Goal: Task Accomplishment & Management: Manage account settings

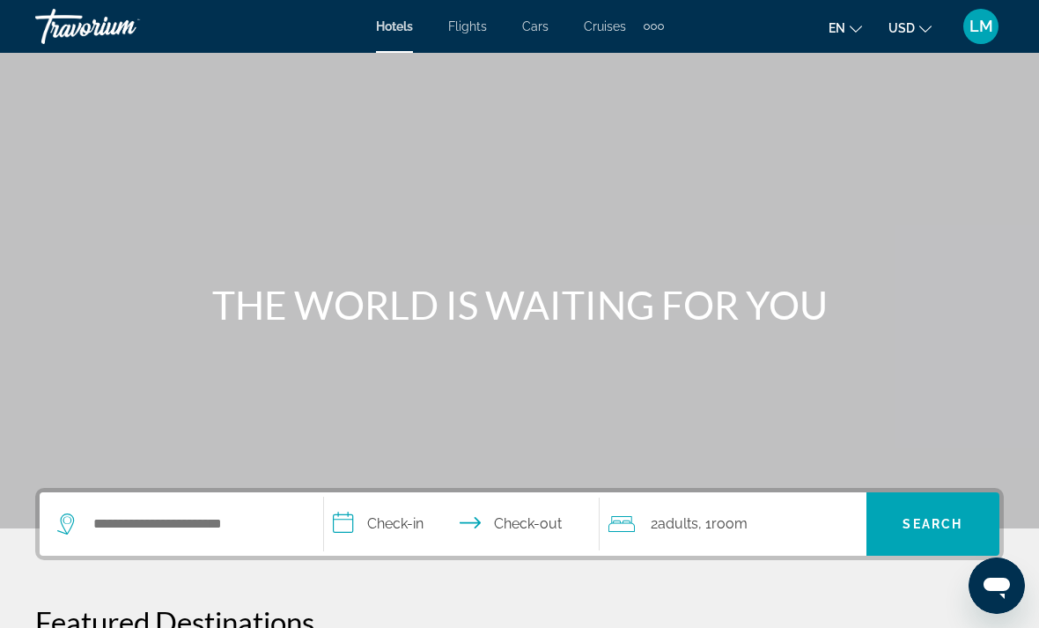
click at [856, 26] on icon "Change language" at bounding box center [856, 29] width 12 height 12
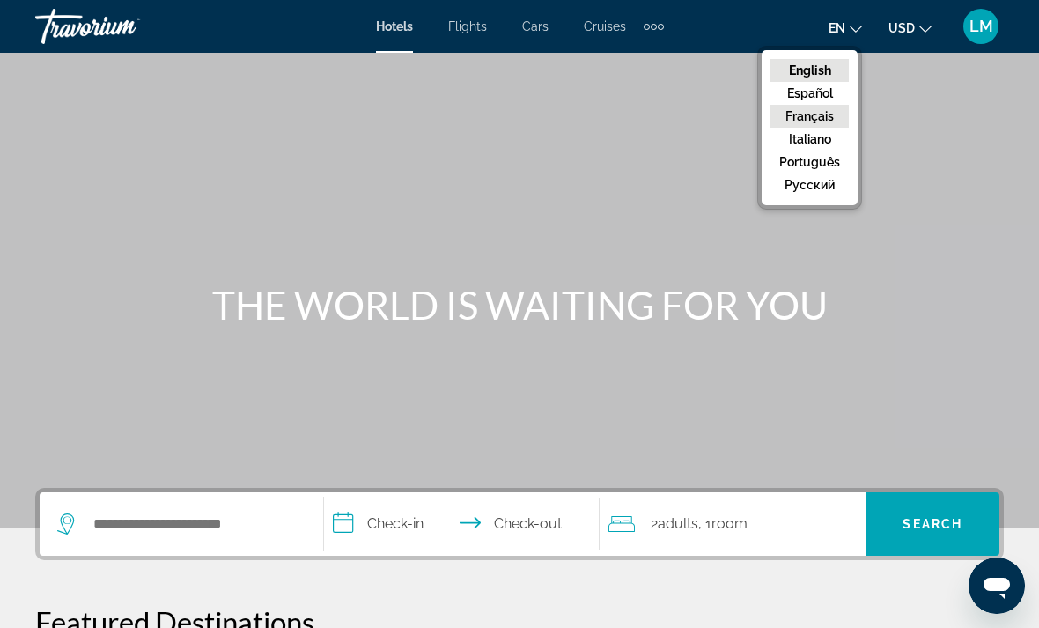
click at [821, 123] on button "Français" at bounding box center [809, 116] width 78 height 23
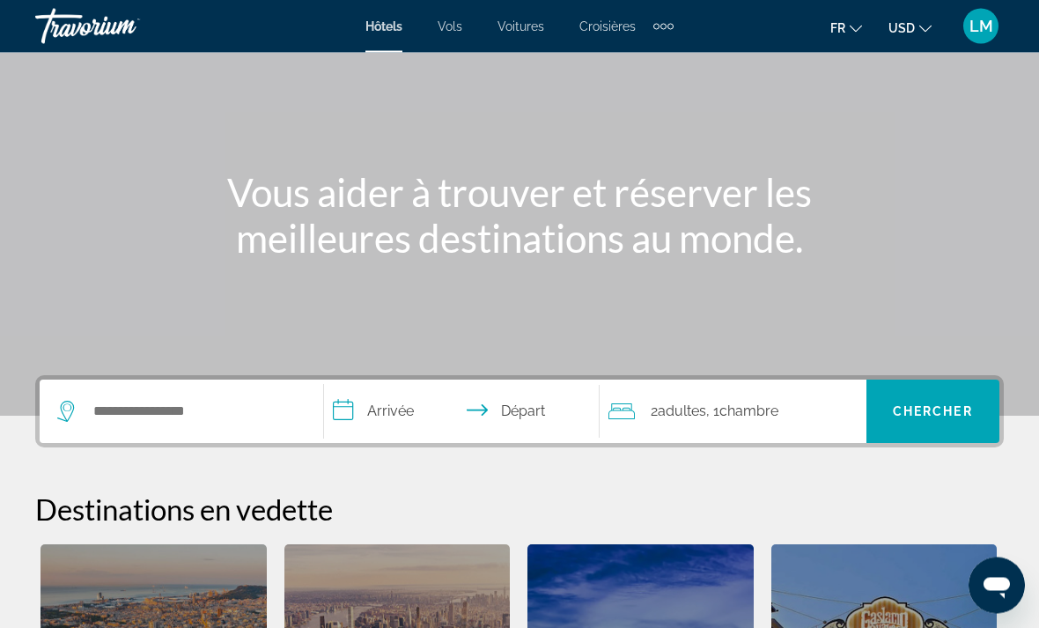
scroll to position [113, 0]
click at [381, 410] on input "**********" at bounding box center [465, 413] width 283 height 69
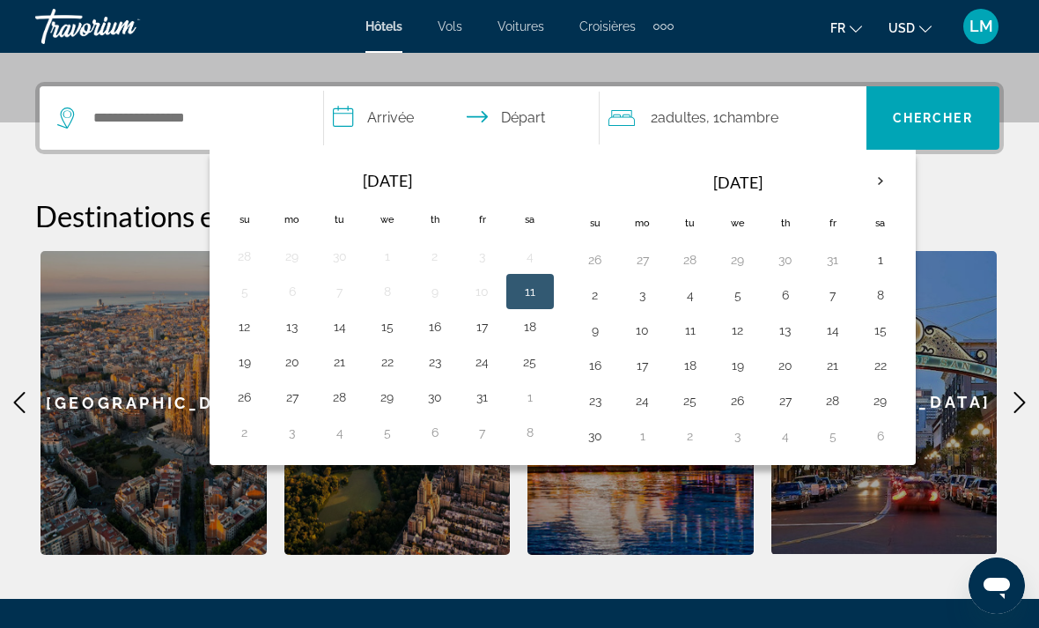
scroll to position [431, 0]
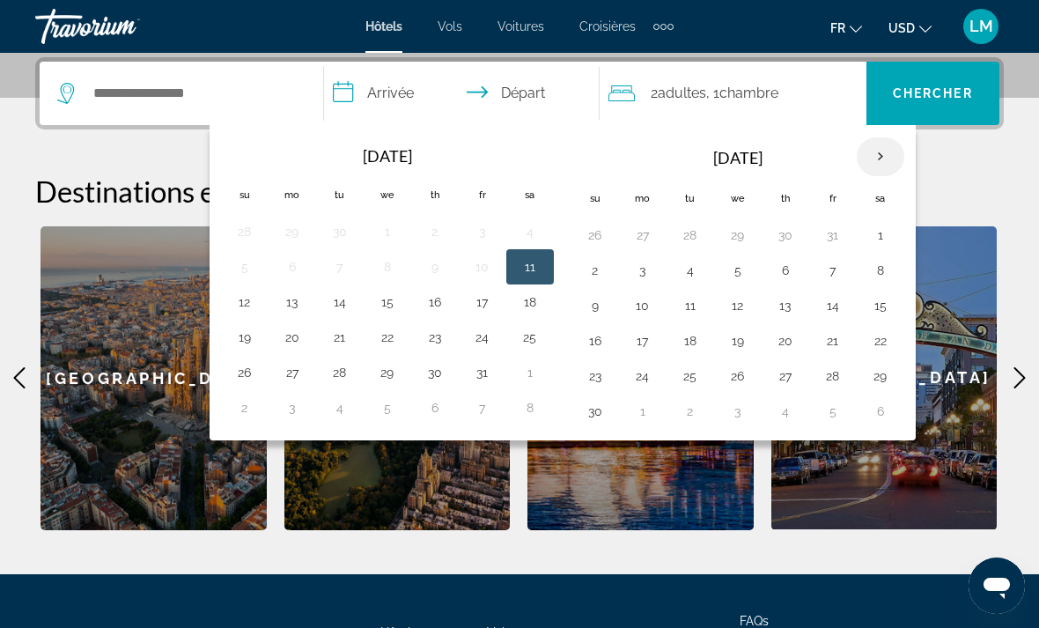
click at [902, 154] on th "Next month" at bounding box center [881, 156] width 48 height 39
click at [744, 373] on button "31" at bounding box center [738, 376] width 28 height 25
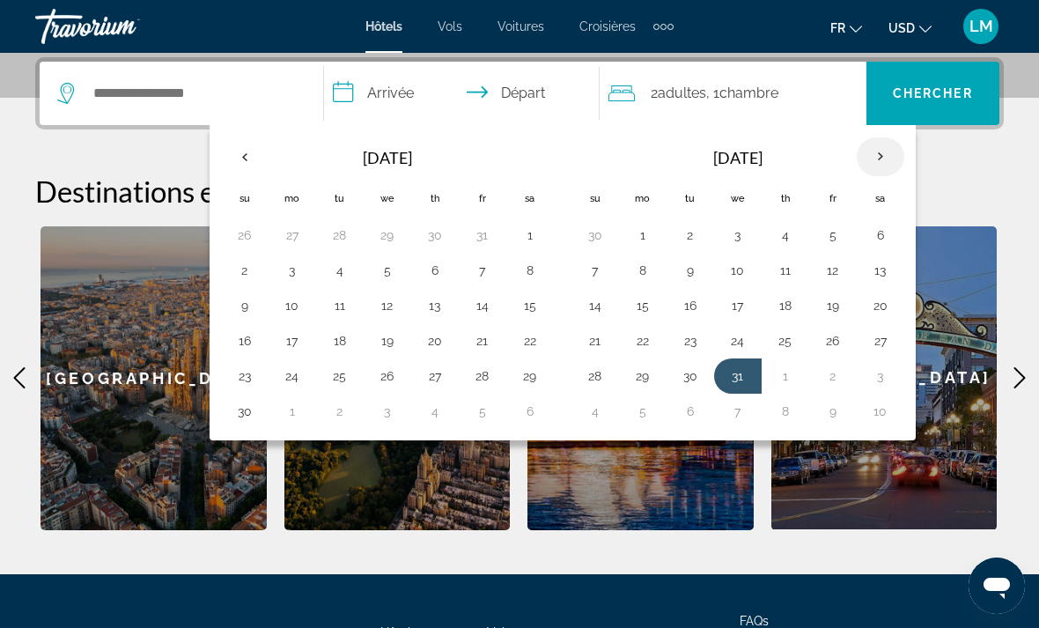
click at [886, 147] on th "Next month" at bounding box center [881, 156] width 48 height 39
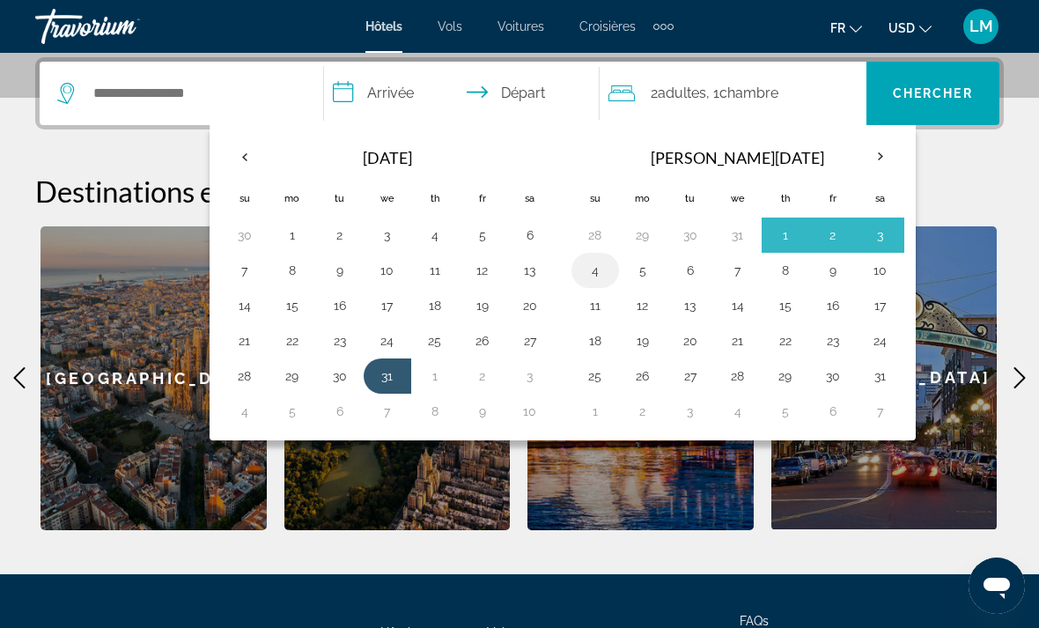
click at [599, 258] on button "4" at bounding box center [595, 270] width 28 height 25
type input "**********"
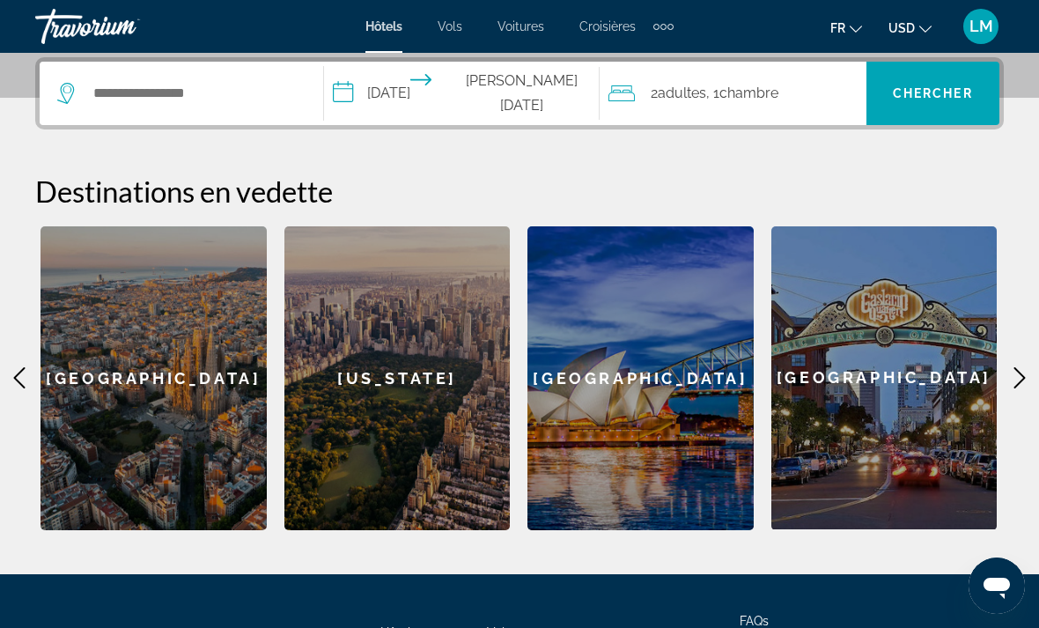
click at [701, 107] on div "2 Adulte Adultes , 1 Chambre pièces" at bounding box center [737, 93] width 258 height 63
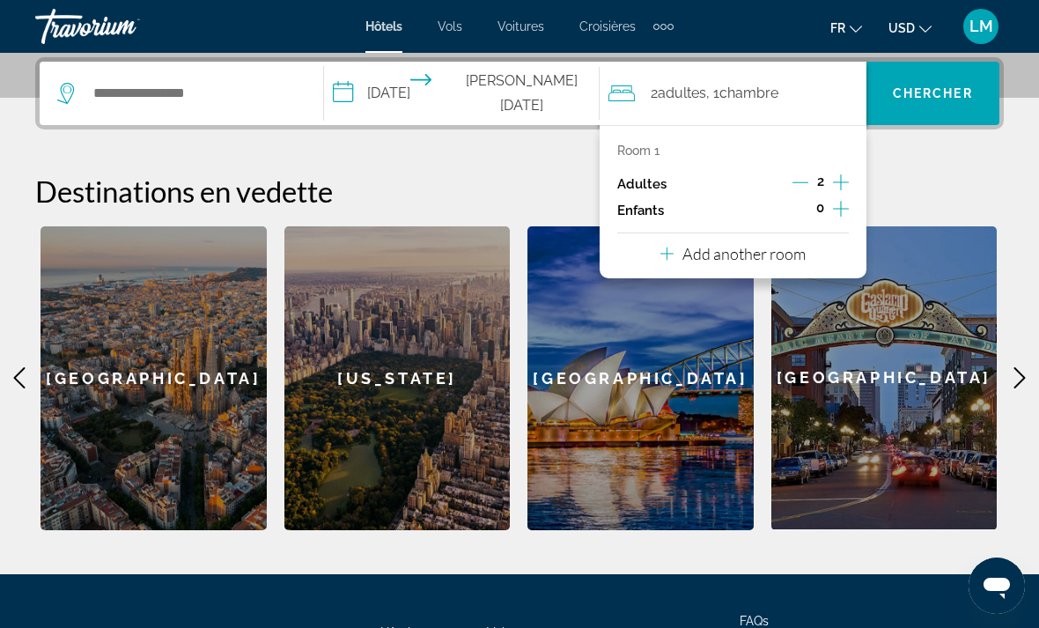
click at [848, 179] on icon "Increment adults" at bounding box center [841, 182] width 16 height 21
click at [768, 92] on span "Chambre" at bounding box center [750, 93] width 59 height 17
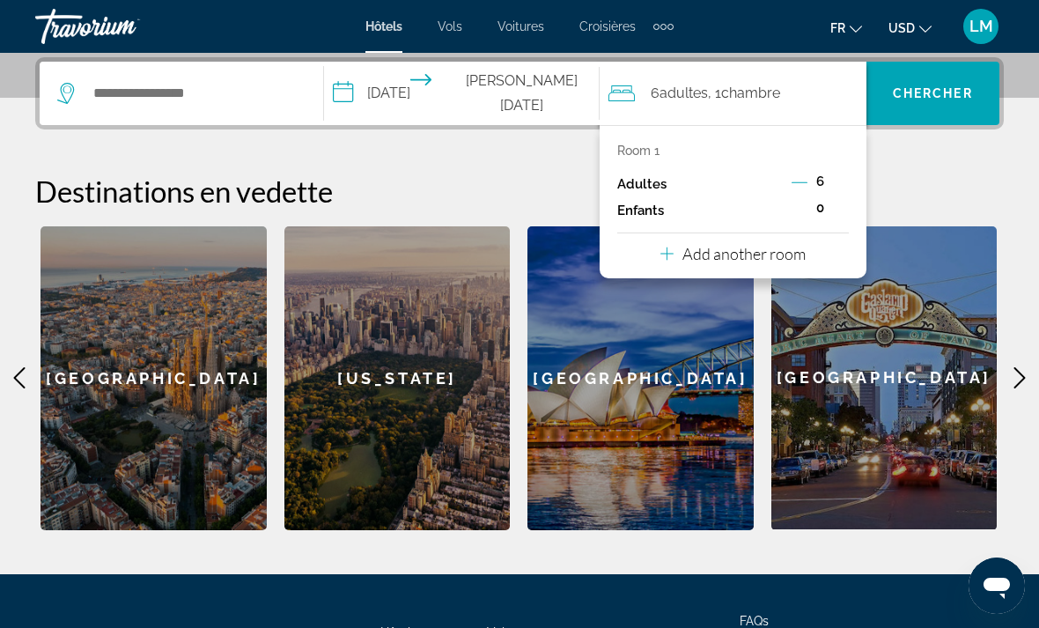
click at [715, 254] on p "Add another room" at bounding box center [743, 253] width 123 height 19
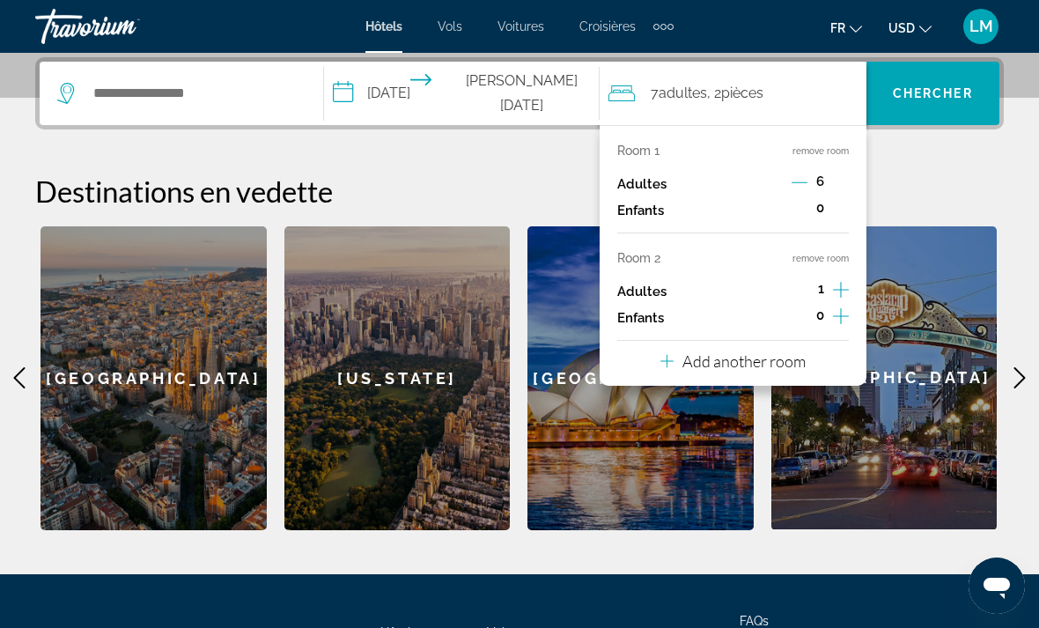
click at [803, 180] on icon "Decrement adults" at bounding box center [799, 182] width 16 height 16
click at [802, 180] on icon "Decrement adults" at bounding box center [800, 182] width 16 height 16
click at [841, 284] on icon "Increment adults" at bounding box center [841, 290] width 16 height 16
click at [840, 285] on icon "Increment adults" at bounding box center [841, 290] width 16 height 16
click at [840, 284] on icon "Increment adults" at bounding box center [841, 289] width 16 height 21
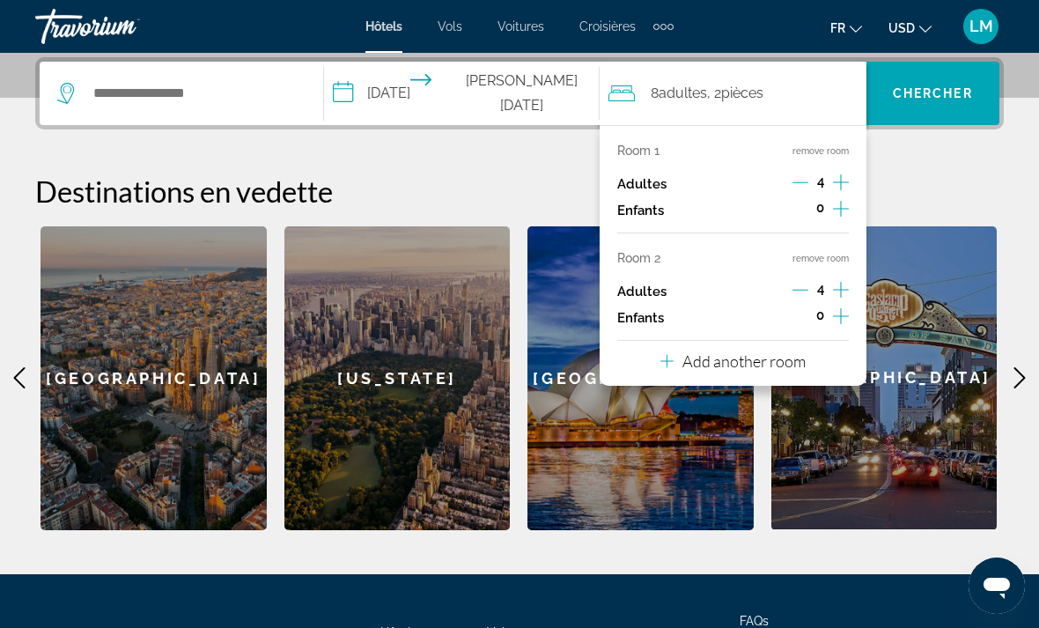
click at [840, 285] on icon "Increment adults" at bounding box center [841, 290] width 16 height 16
click at [894, 165] on div "**********" at bounding box center [519, 293] width 1039 height 473
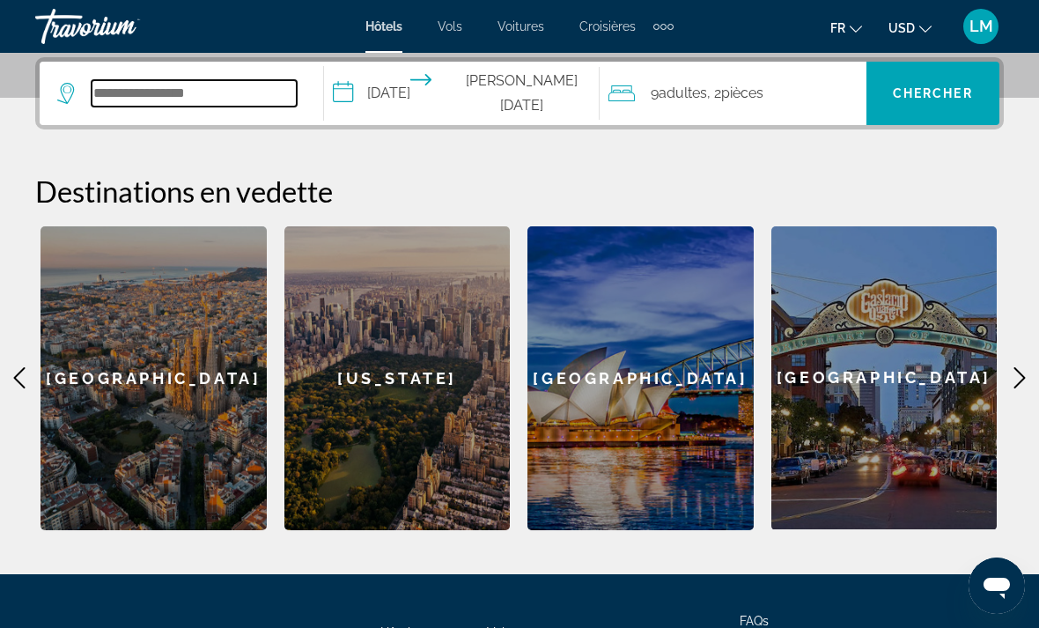
click at [158, 92] on input "Search hotel destination" at bounding box center [194, 93] width 205 height 26
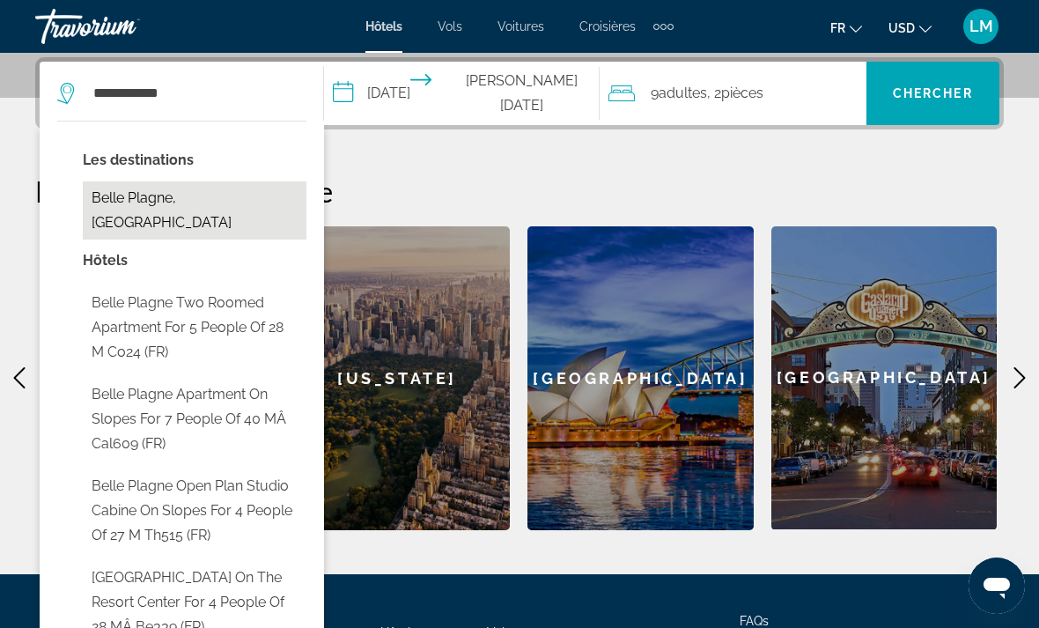
click at [163, 202] on button "Belle Plagne, [GEOGRAPHIC_DATA]" at bounding box center [195, 210] width 224 height 58
type input "**********"
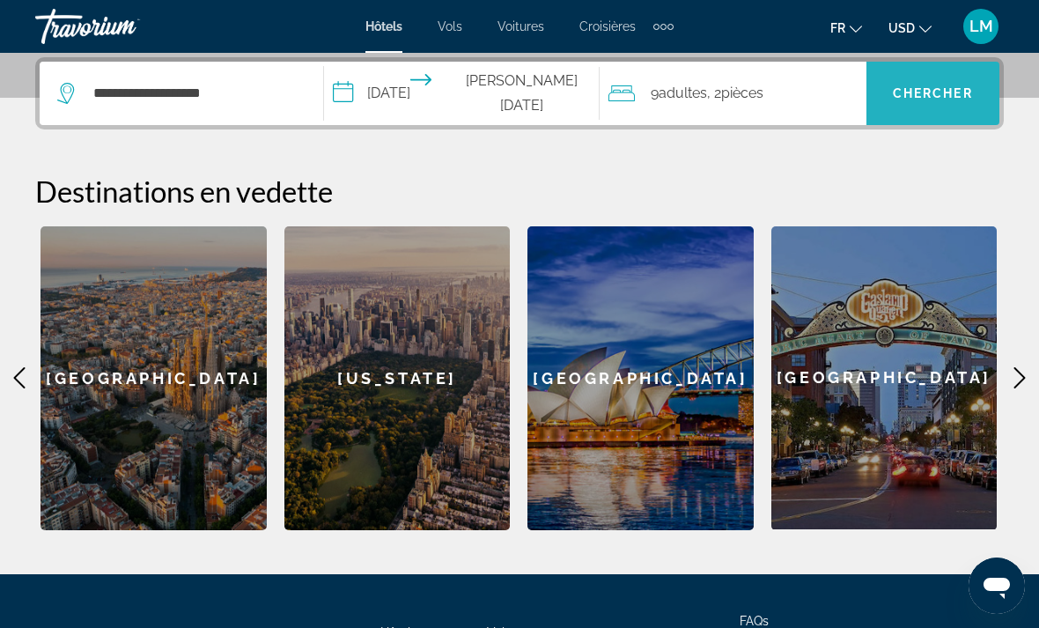
click at [959, 111] on span "Search" at bounding box center [932, 93] width 133 height 42
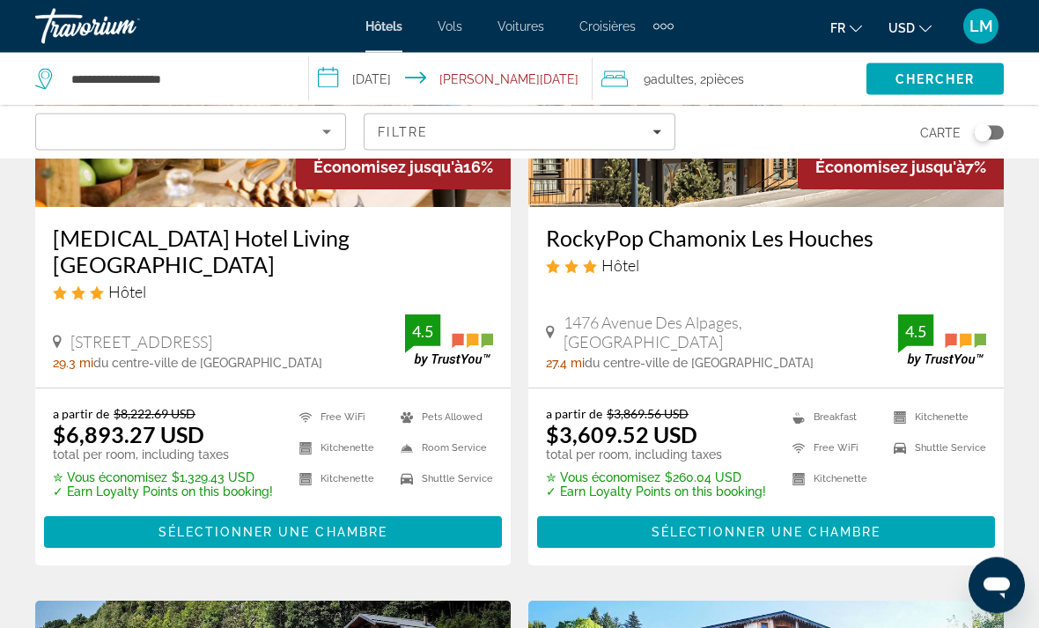
scroll to position [296, 0]
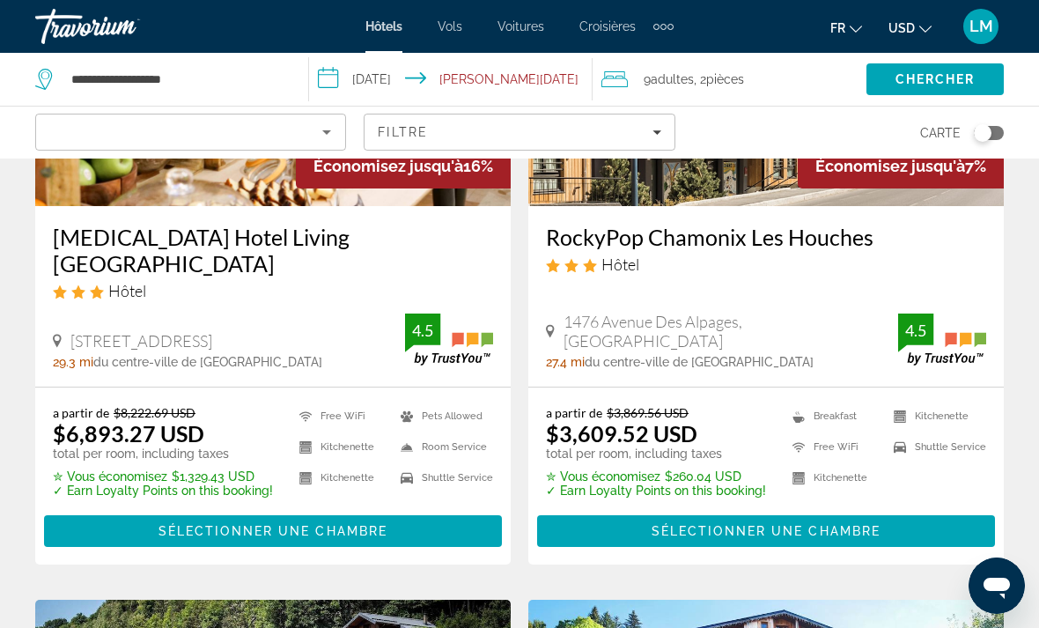
click at [900, 33] on span "USD" at bounding box center [901, 28] width 26 height 14
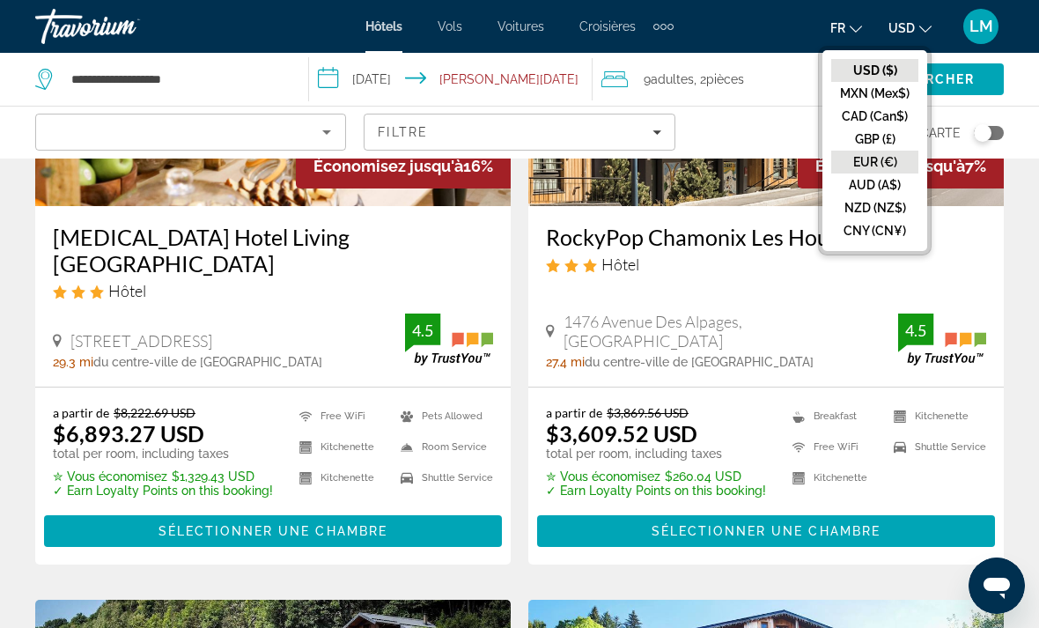
click at [894, 156] on button "EUR (€)" at bounding box center [874, 162] width 87 height 23
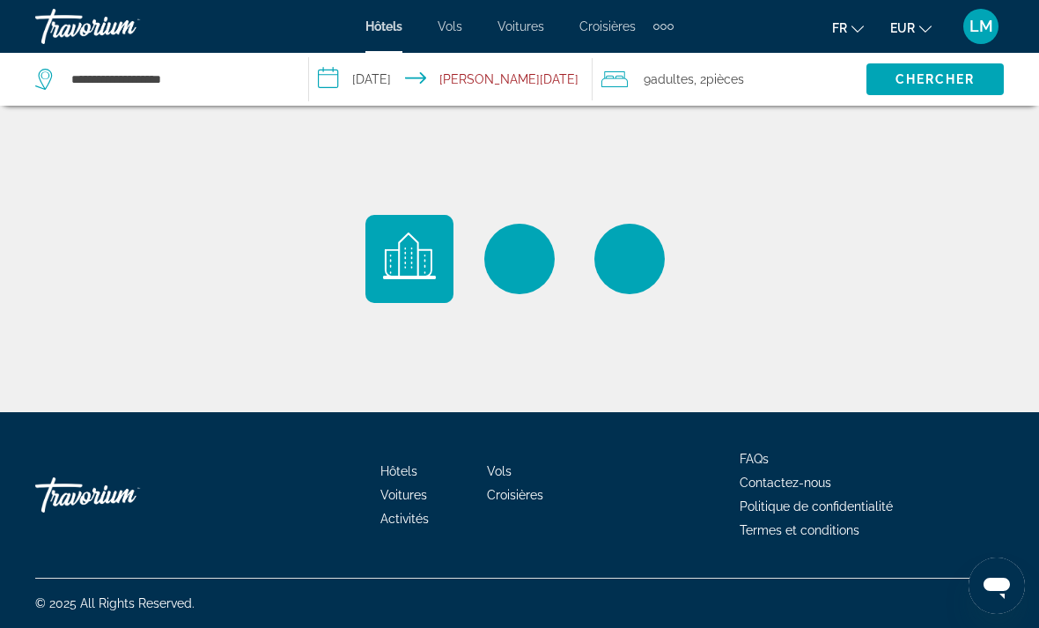
scroll to position [0, 0]
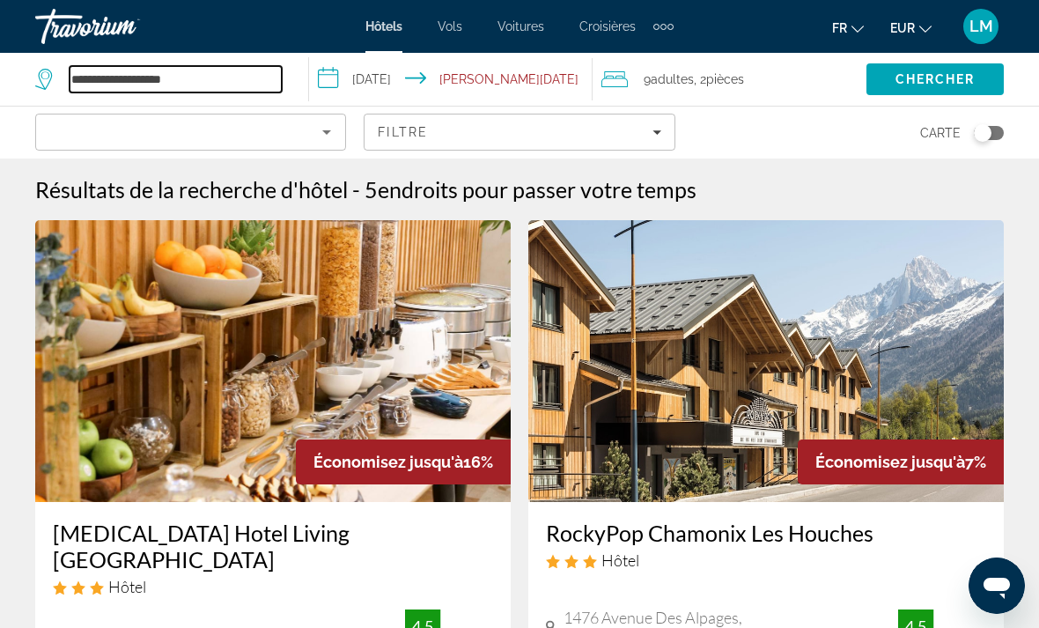
click at [186, 80] on input "**********" at bounding box center [176, 79] width 212 height 26
click at [206, 79] on input "**********" at bounding box center [176, 79] width 212 height 26
drag, startPoint x: 204, startPoint y: 79, endPoint x: 66, endPoint y: 65, distance: 138.9
click at [66, 66] on div "**********" at bounding box center [158, 79] width 247 height 26
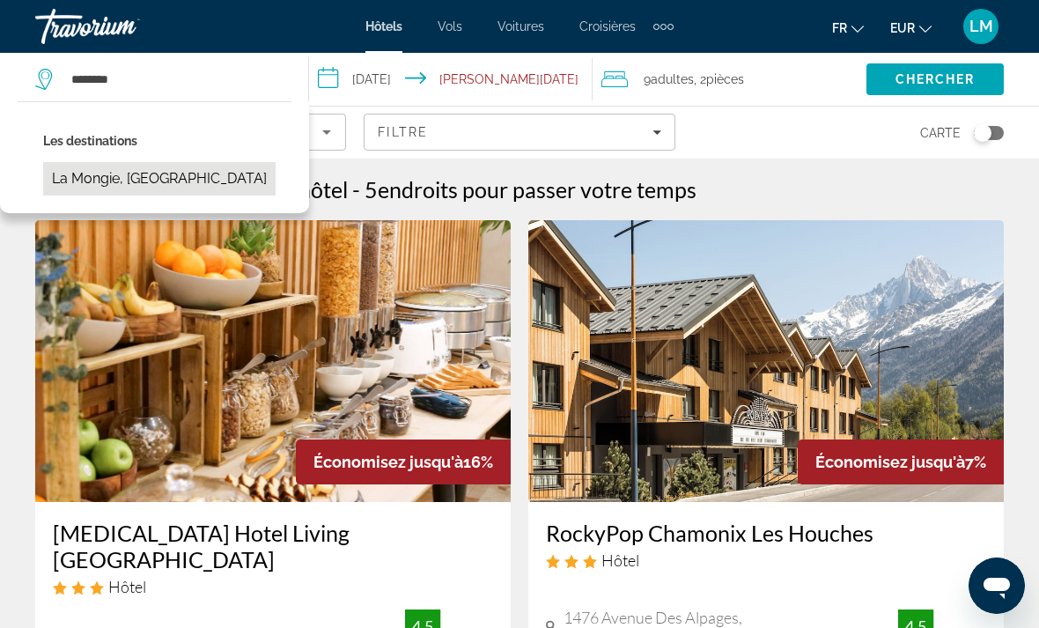
click at [119, 177] on button "La Mongie, [GEOGRAPHIC_DATA]" at bounding box center [159, 178] width 232 height 33
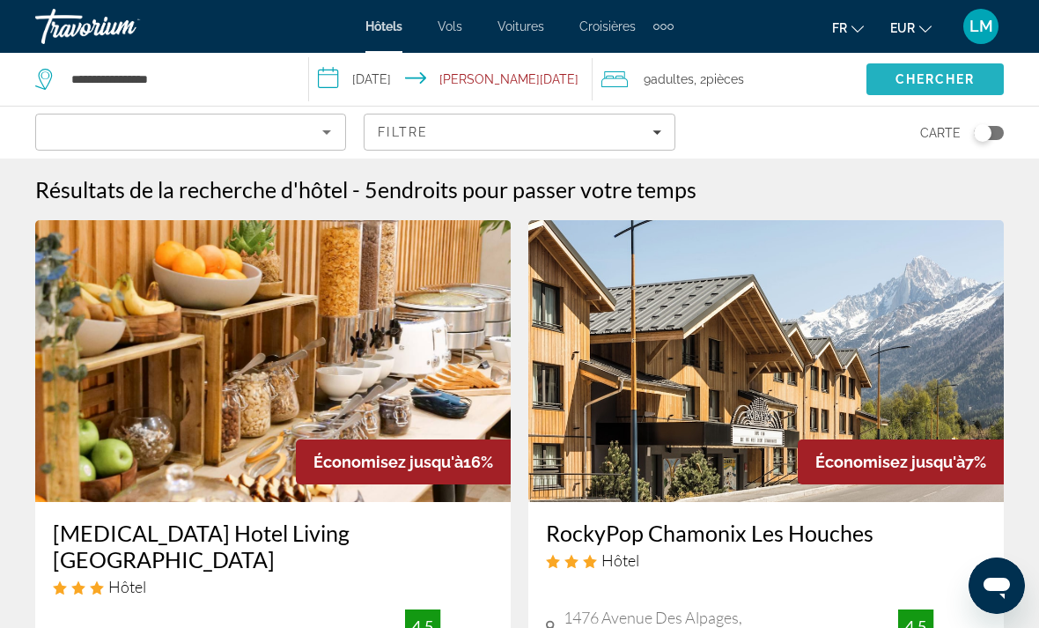
click at [883, 74] on span "Search" at bounding box center [934, 79] width 137 height 42
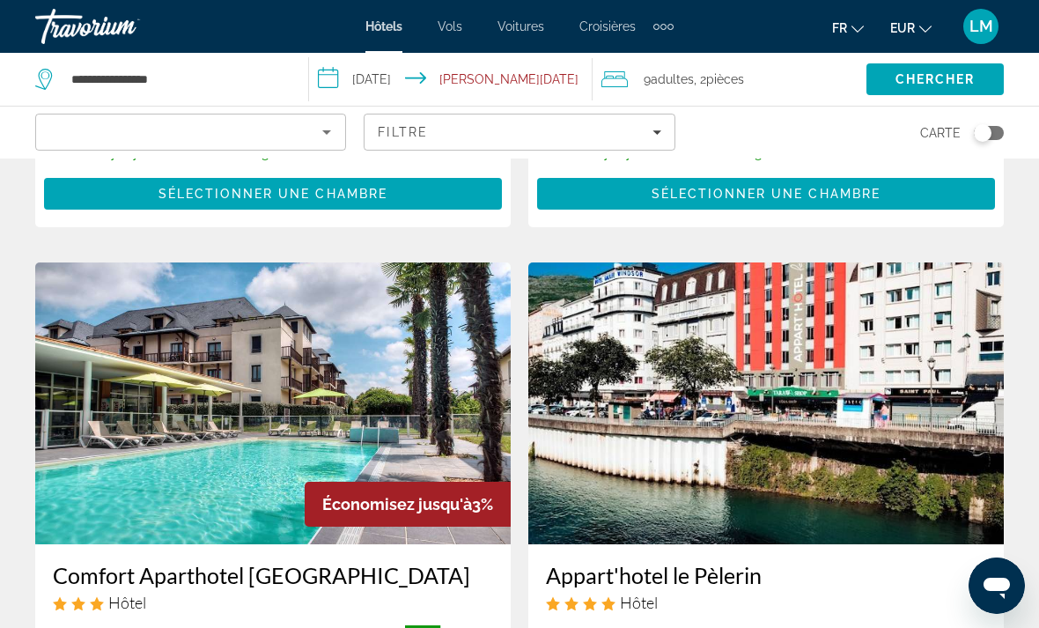
scroll to position [415, 0]
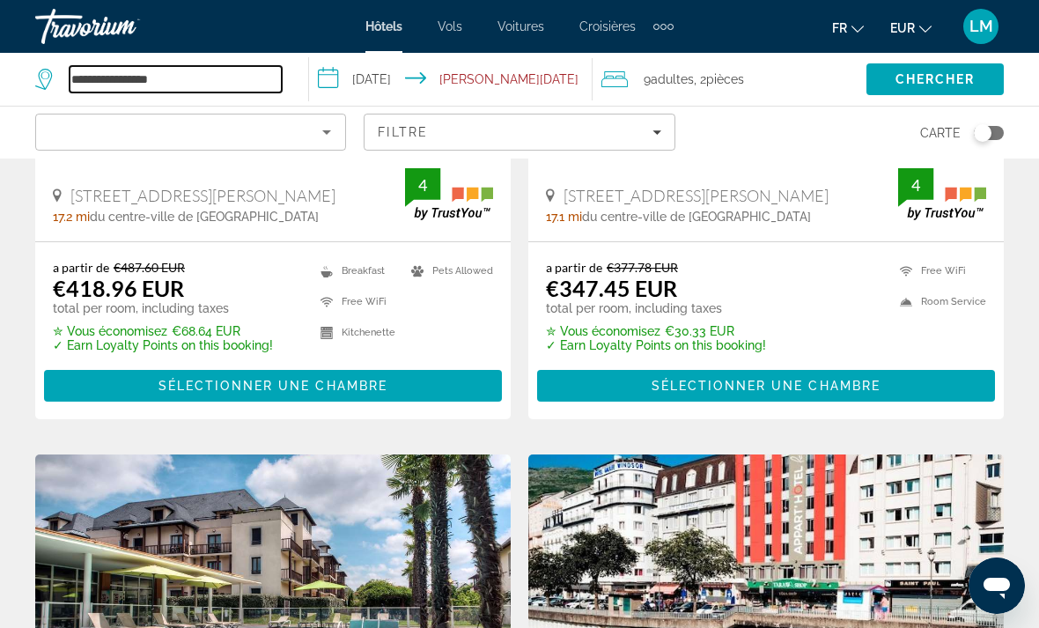
click at [208, 80] on input "**********" at bounding box center [176, 79] width 212 height 26
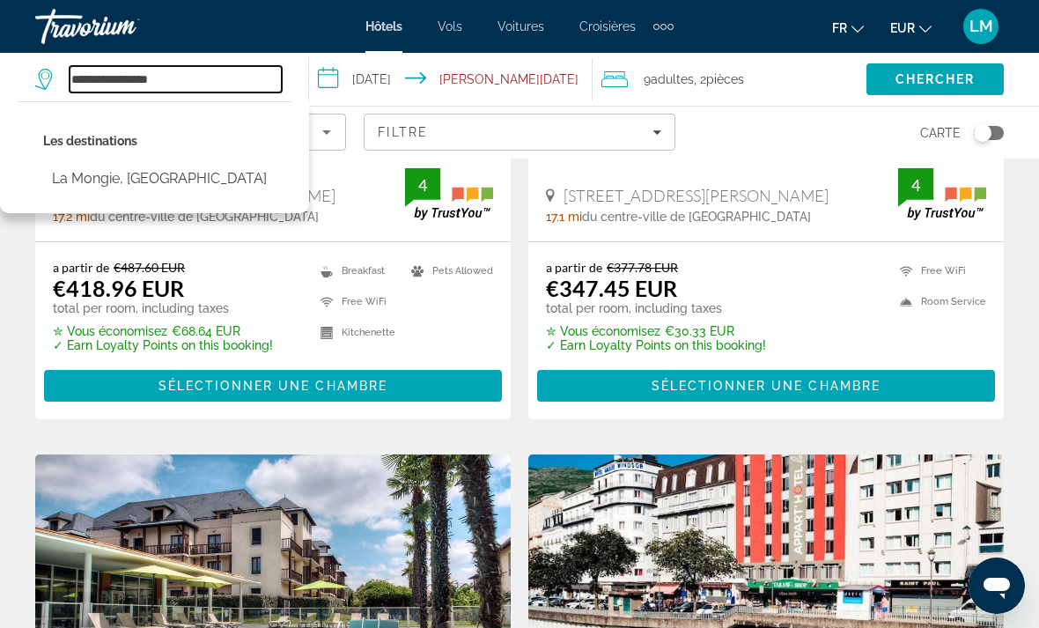
drag, startPoint x: 207, startPoint y: 80, endPoint x: 90, endPoint y: 87, distance: 117.3
click at [90, 87] on input "**********" at bounding box center [176, 79] width 212 height 26
drag, startPoint x: 191, startPoint y: 78, endPoint x: 64, endPoint y: 92, distance: 127.5
click at [64, 92] on div "**********" at bounding box center [158, 79] width 247 height 26
type input "*"
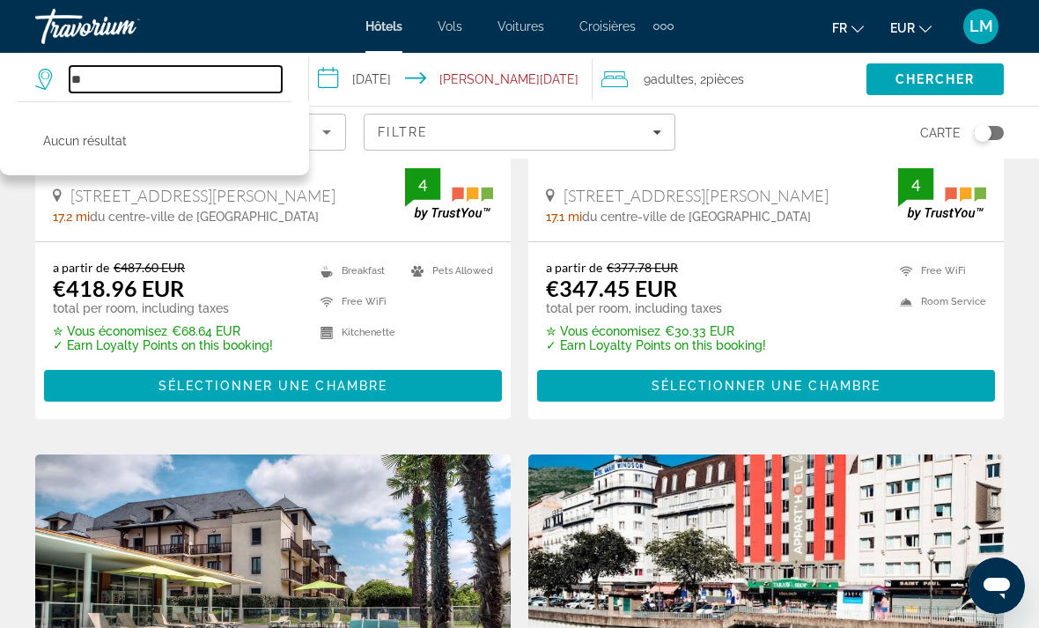
type input "*"
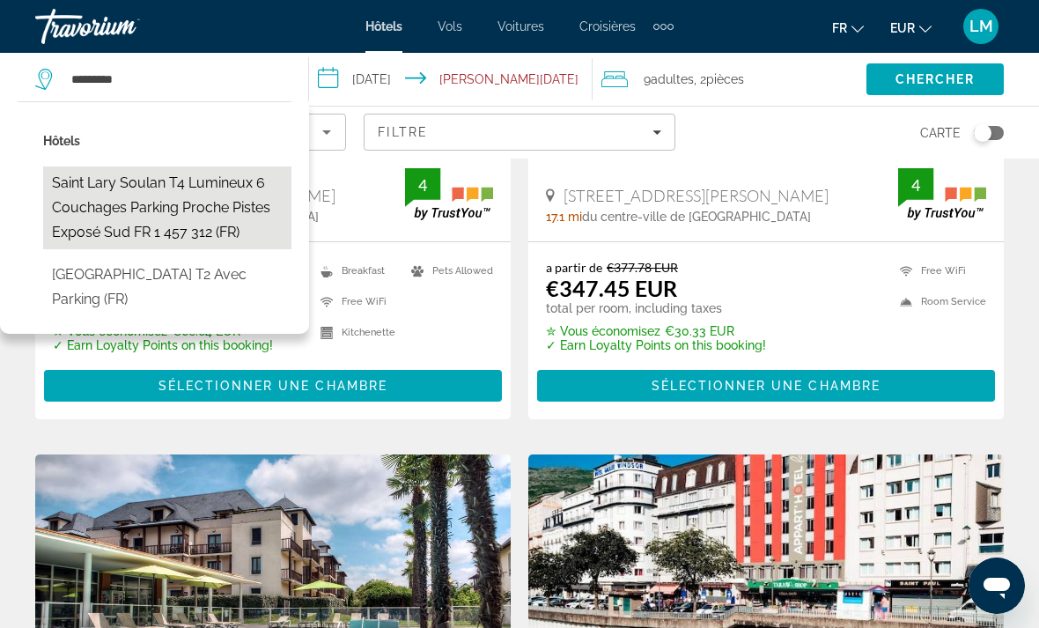
click at [94, 188] on button "Saint Lary Soulan T4 lumineux 6 couchages parking proche pistes exposé sud FR 1…" at bounding box center [167, 207] width 248 height 83
type input "**********"
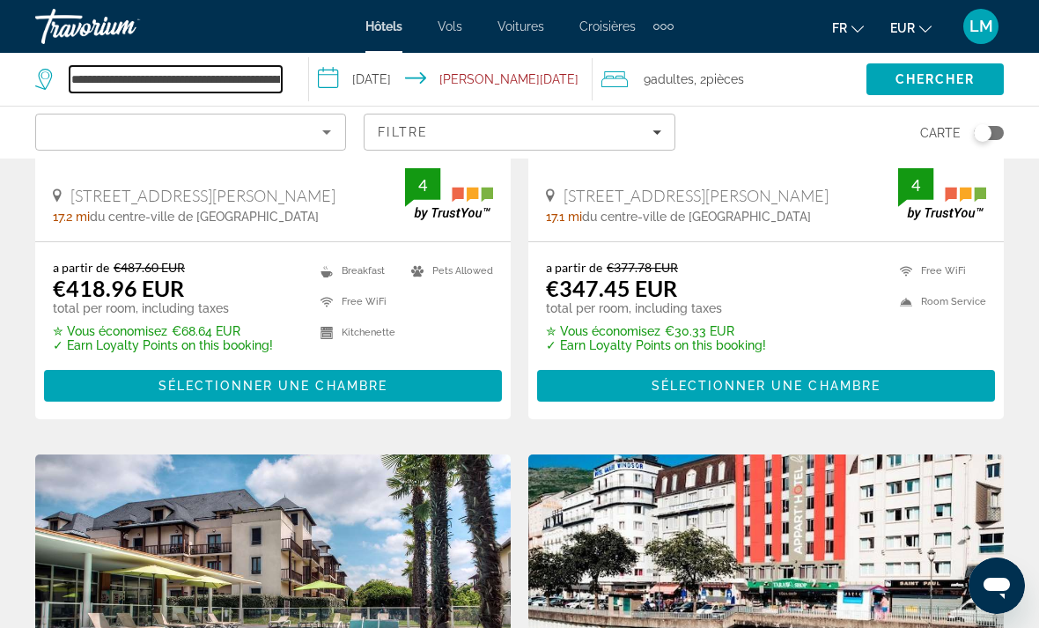
click at [177, 80] on input "**********" at bounding box center [176, 79] width 212 height 26
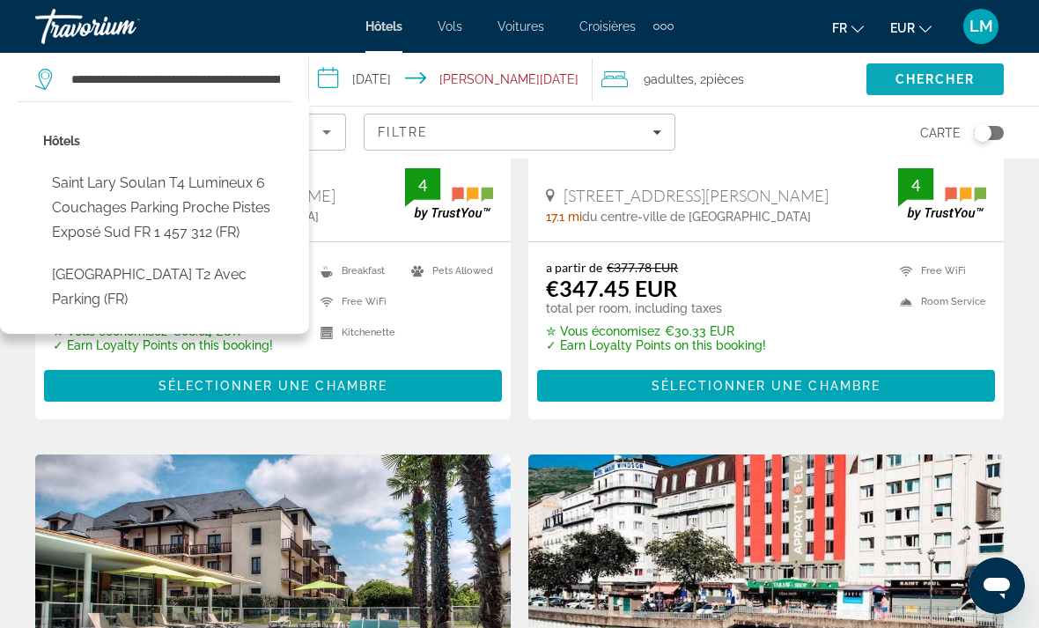
click at [920, 86] on span "Chercher" at bounding box center [935, 79] width 80 height 14
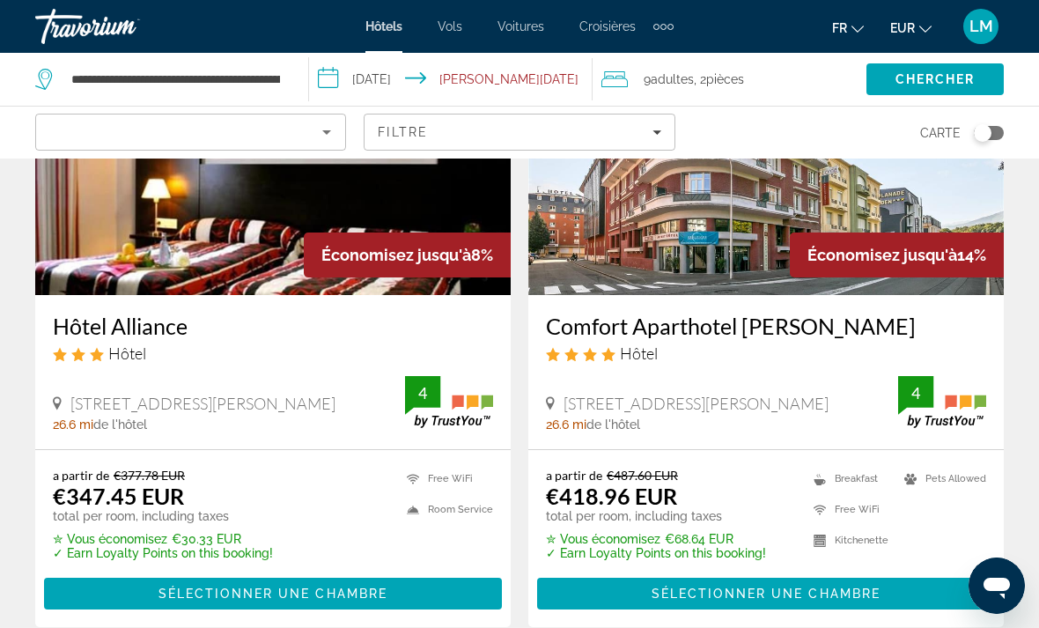
scroll to position [850, 0]
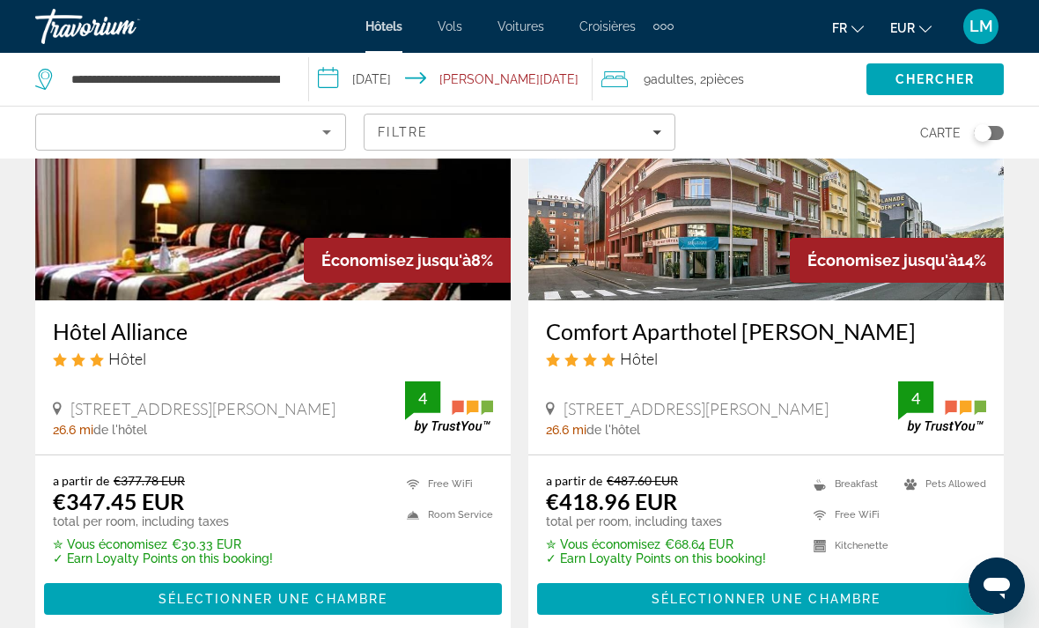
click at [446, 28] on span "Vols" at bounding box center [450, 26] width 25 height 14
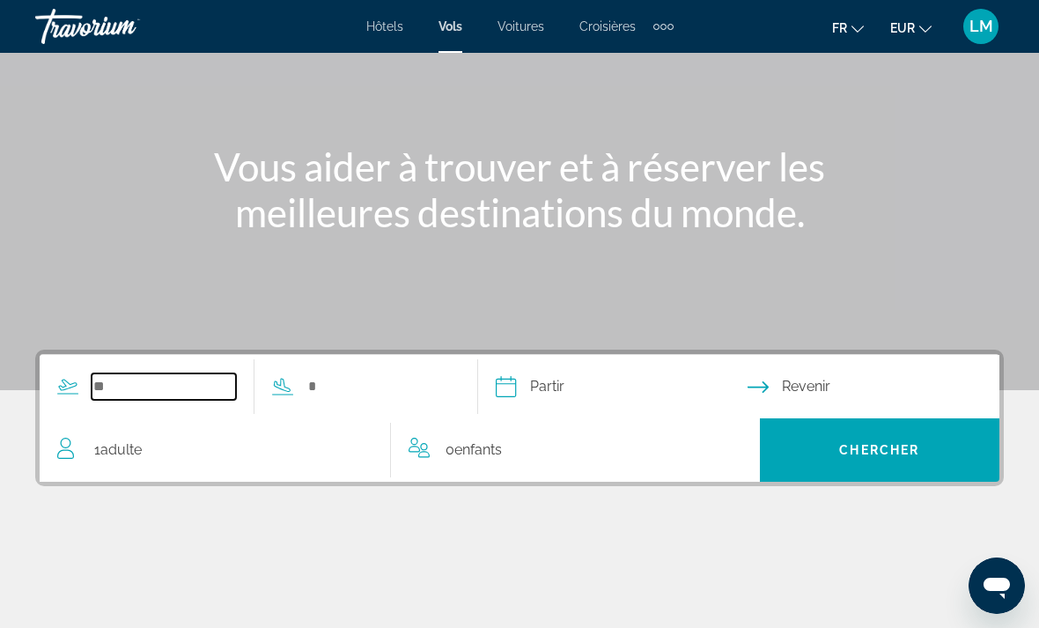
click at [146, 382] on input "Search widget" at bounding box center [164, 386] width 144 height 26
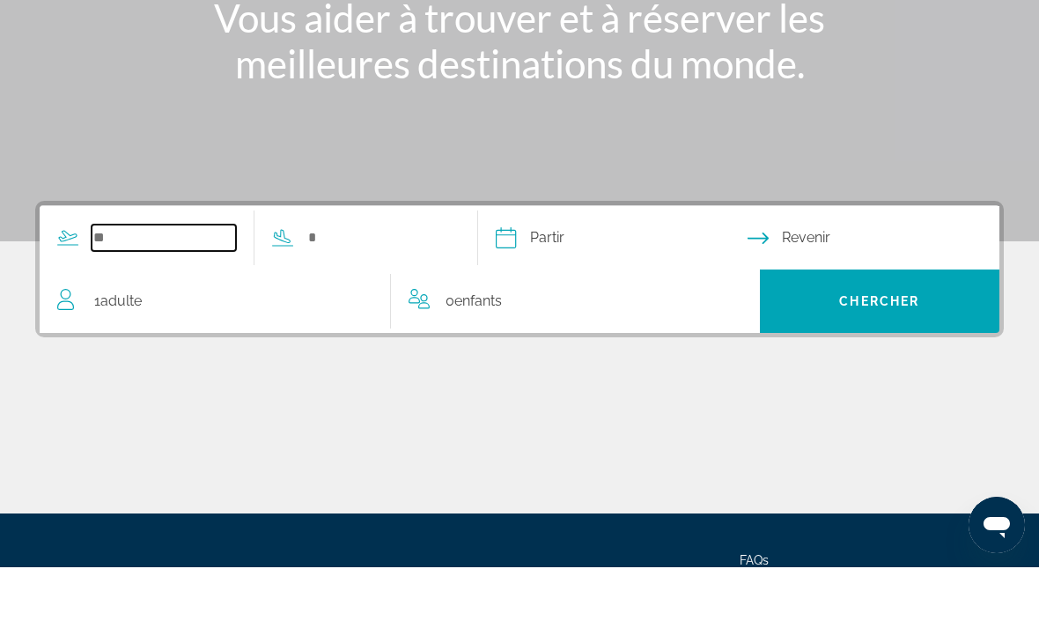
scroll to position [271, 0]
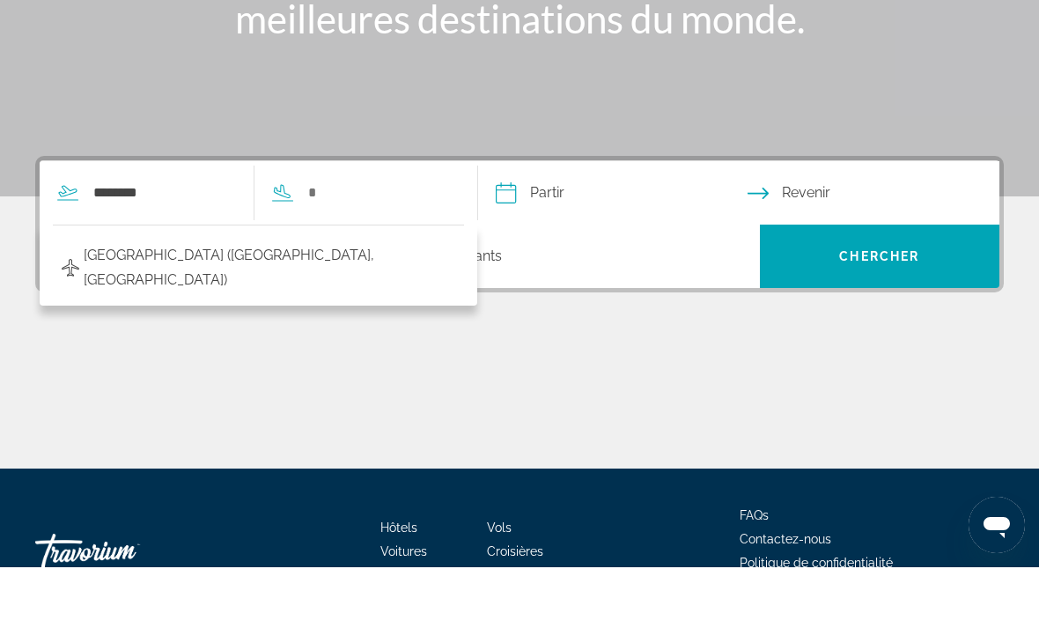
click at [156, 285] on div "[GEOGRAPHIC_DATA] ([GEOGRAPHIC_DATA], [GEOGRAPHIC_DATA])" at bounding box center [259, 325] width 438 height 81
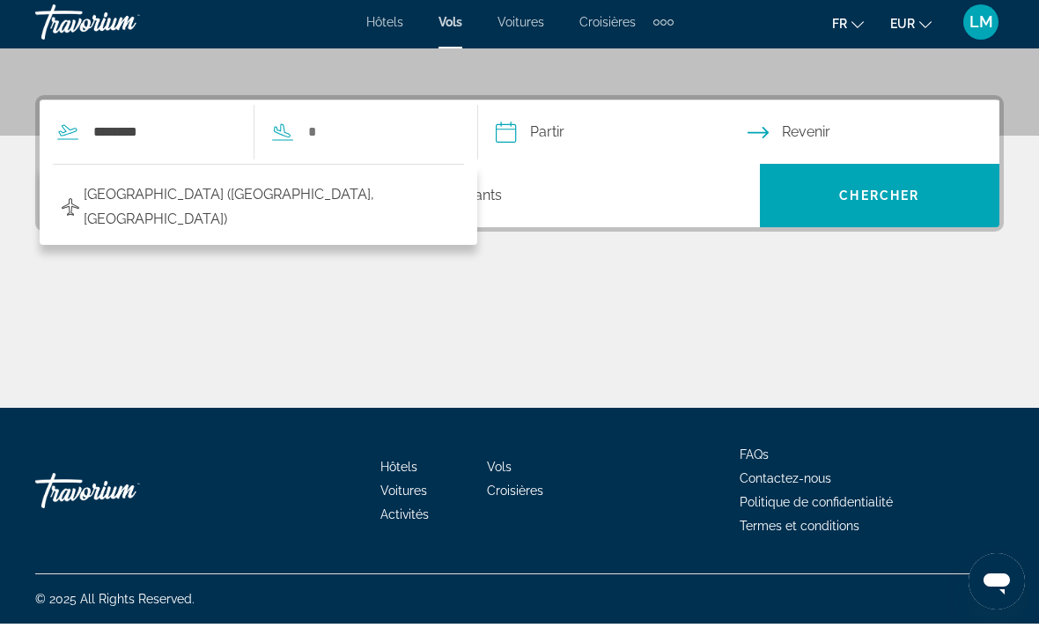
scroll to position [332, 0]
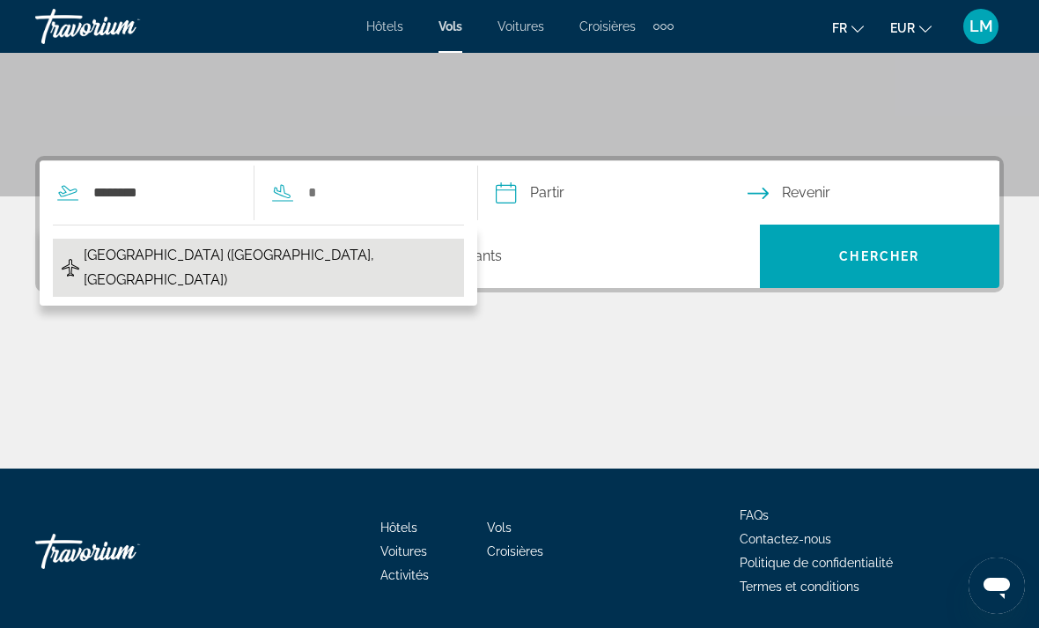
click at [167, 246] on span "[GEOGRAPHIC_DATA] ([GEOGRAPHIC_DATA], [GEOGRAPHIC_DATA])" at bounding box center [270, 267] width 372 height 49
type input "**********"
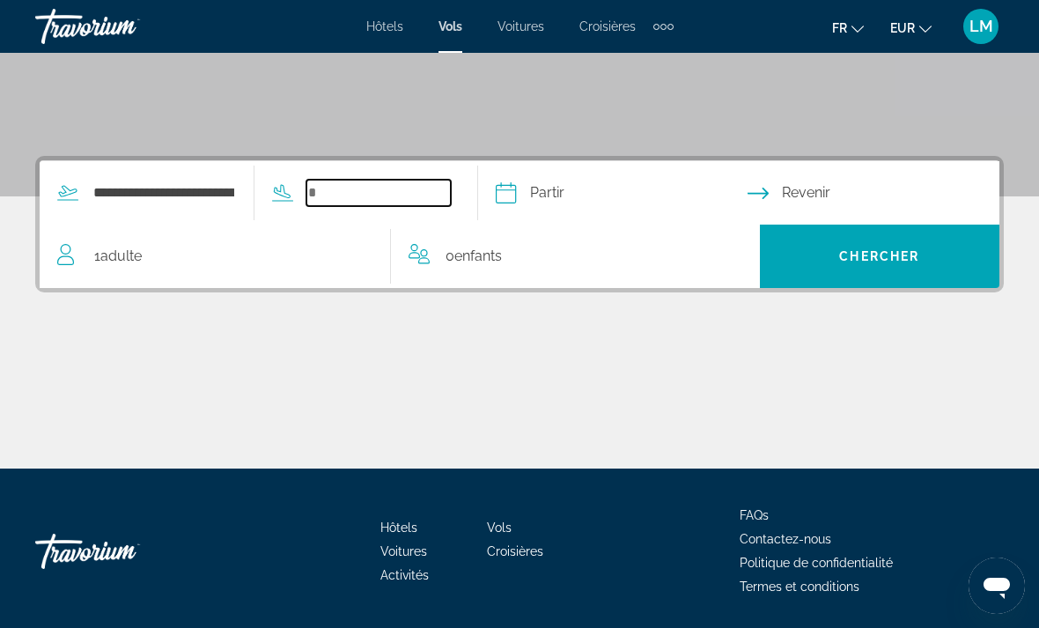
click at [350, 194] on input "Search widget" at bounding box center [378, 193] width 144 height 26
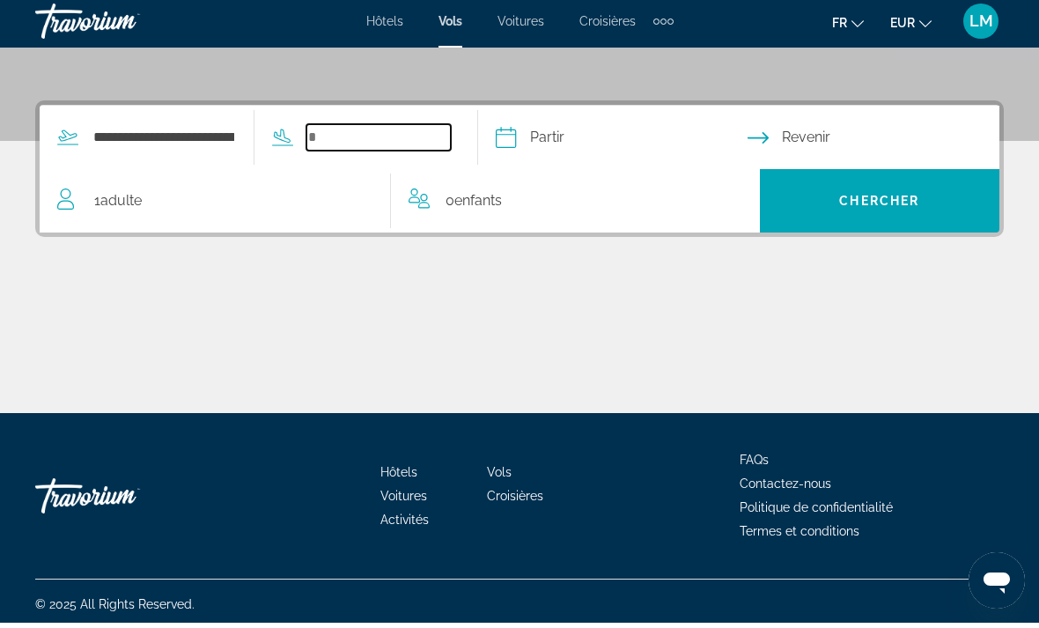
scroll to position [388, 0]
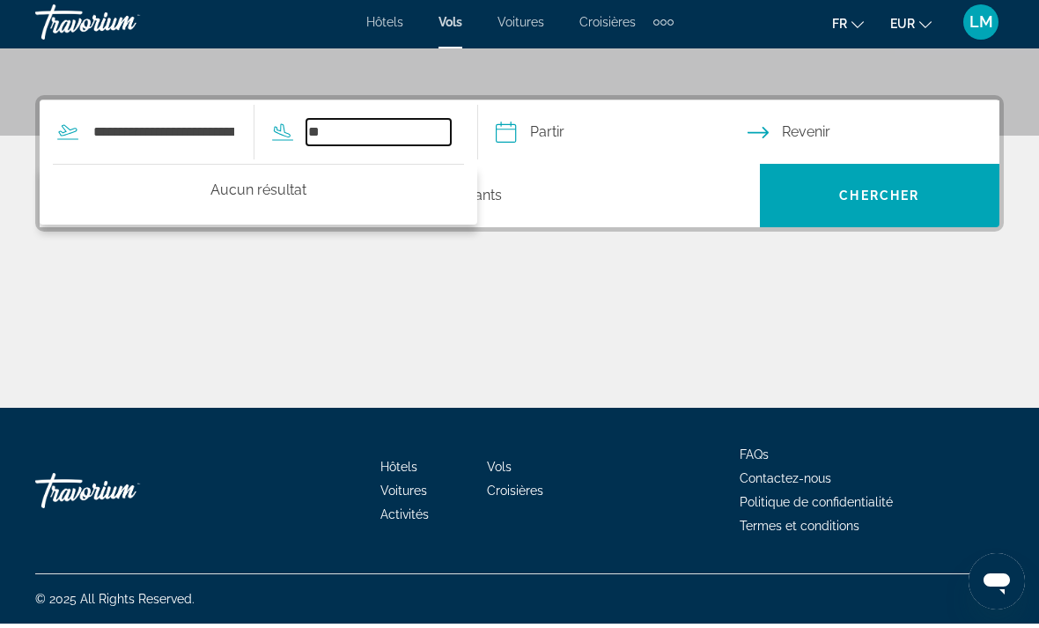
type input "*"
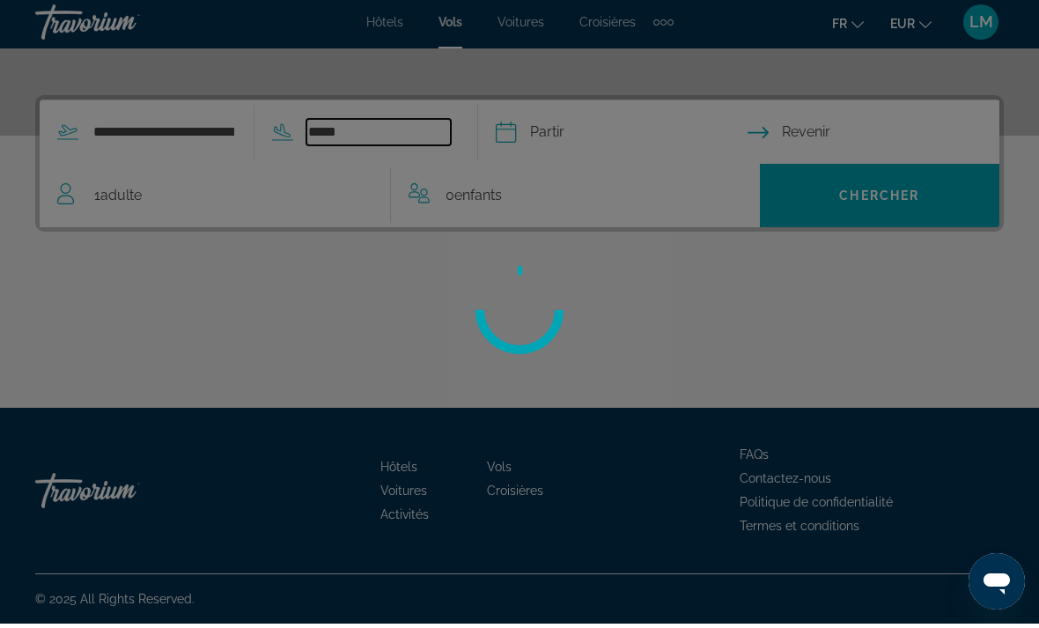
scroll to position [332, 0]
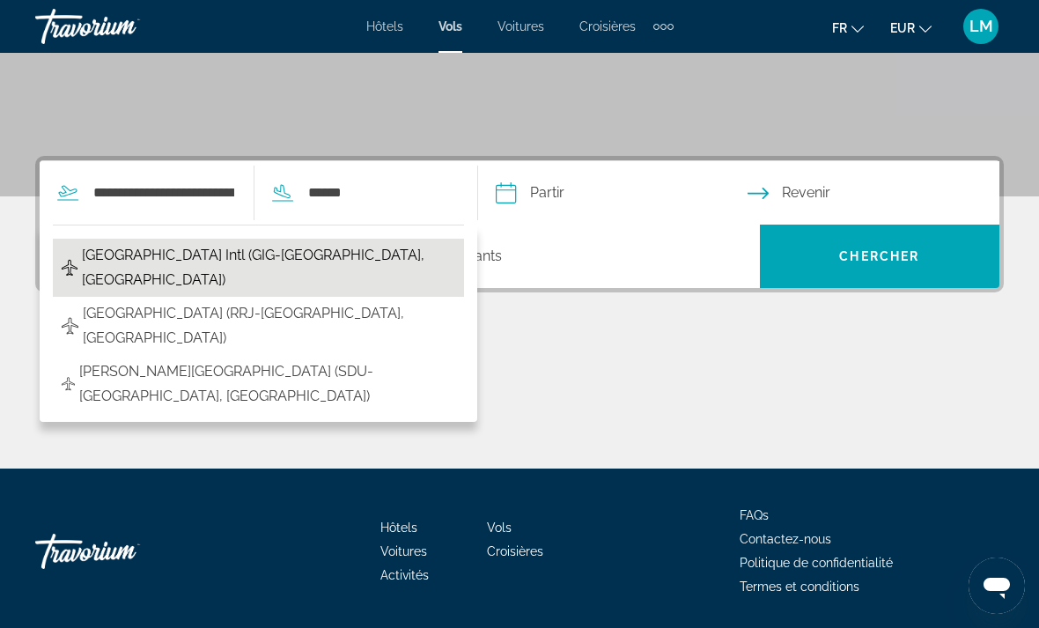
click at [216, 267] on span "[GEOGRAPHIC_DATA] Intl (GIG-[GEOGRAPHIC_DATA], [GEOGRAPHIC_DATA])" at bounding box center [268, 267] width 373 height 49
type input "**********"
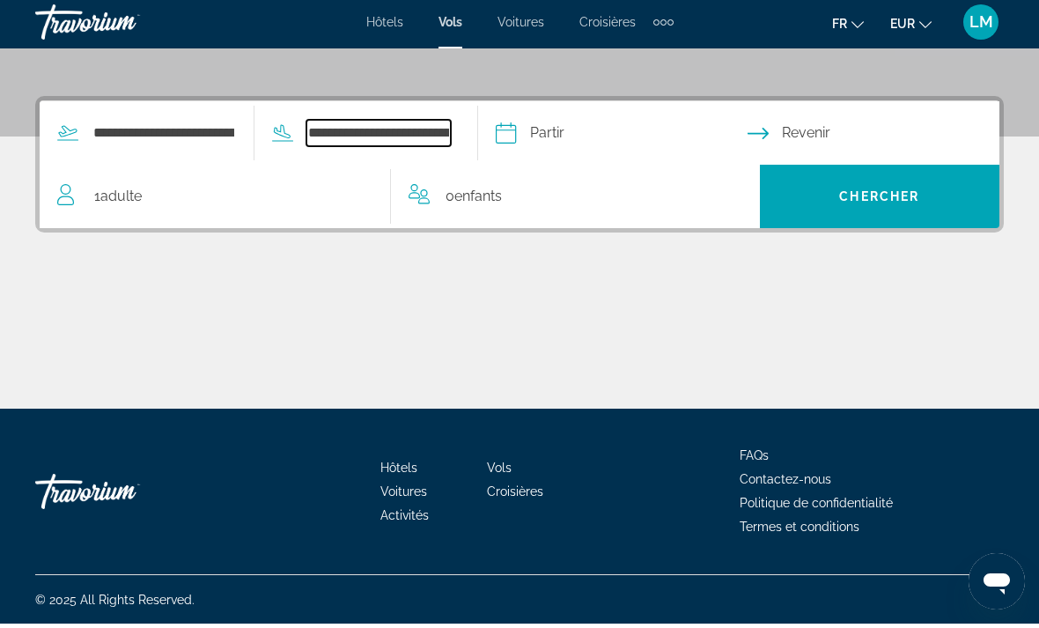
scroll to position [388, 0]
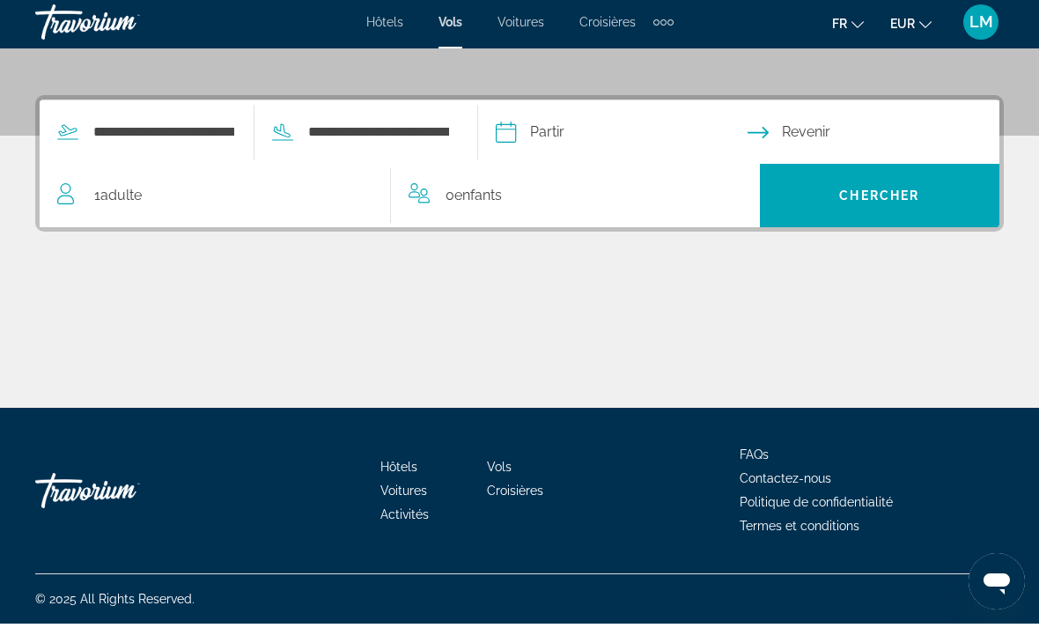
click at [586, 138] on input "Depart date" at bounding box center [620, 139] width 259 height 69
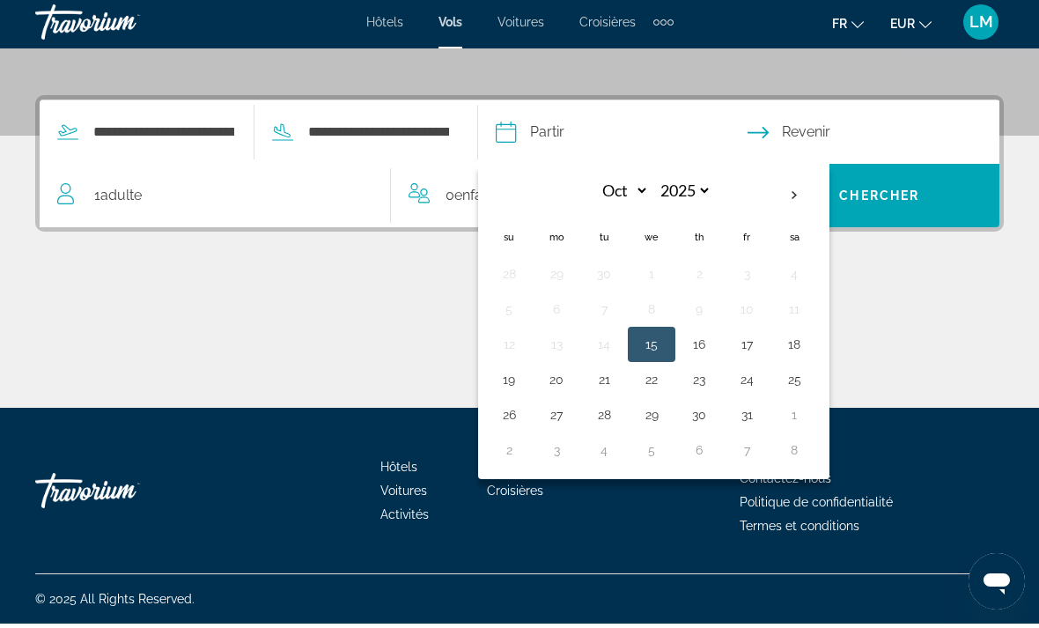
scroll to position [332, 0]
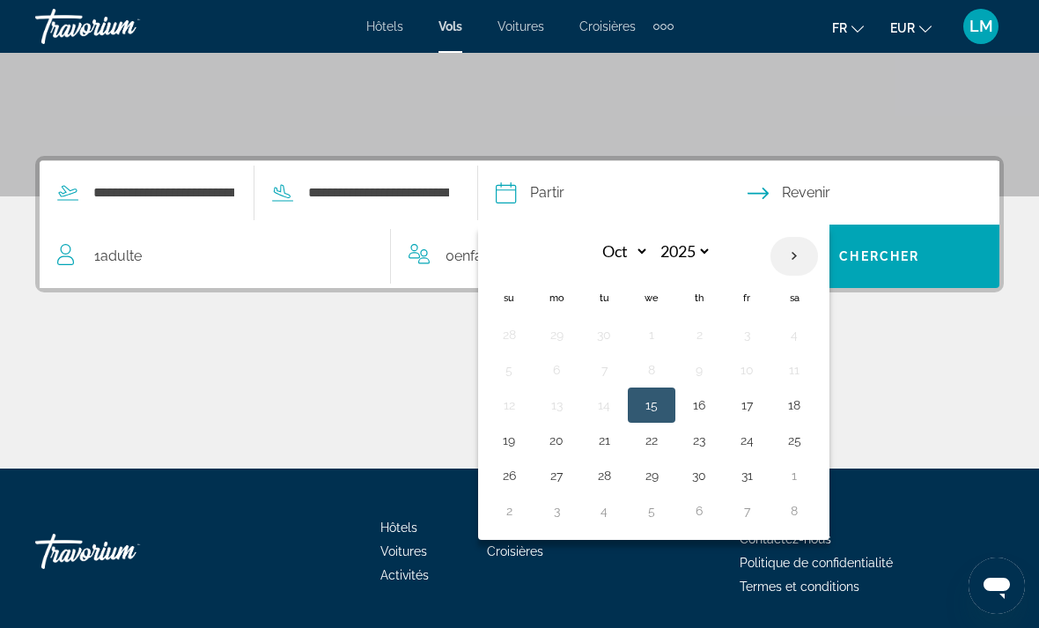
click at [818, 266] on th "Next month" at bounding box center [794, 256] width 48 height 39
click at [818, 265] on th "Next month" at bounding box center [794, 256] width 48 height 39
select select "*"
select select "****"
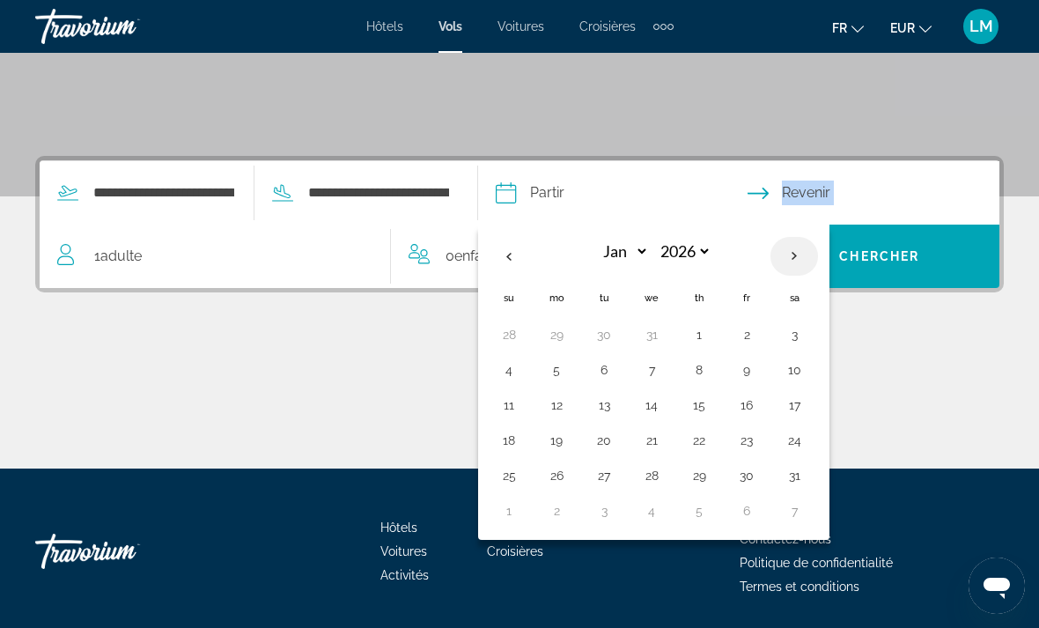
click at [818, 265] on th "Next month" at bounding box center [794, 256] width 48 height 39
select select "*"
click at [770, 452] on td "20" at bounding box center [747, 440] width 48 height 35
click at [761, 437] on button "20" at bounding box center [747, 440] width 28 height 25
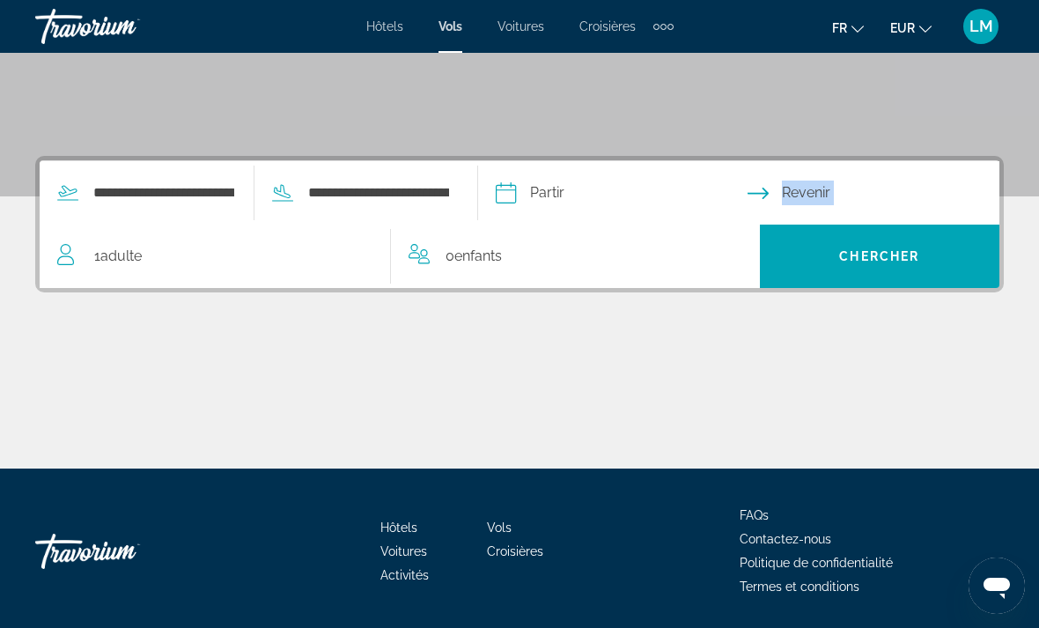
type input "**********"
select select "*"
click at [841, 203] on input "Return date" at bounding box center [876, 195] width 259 height 69
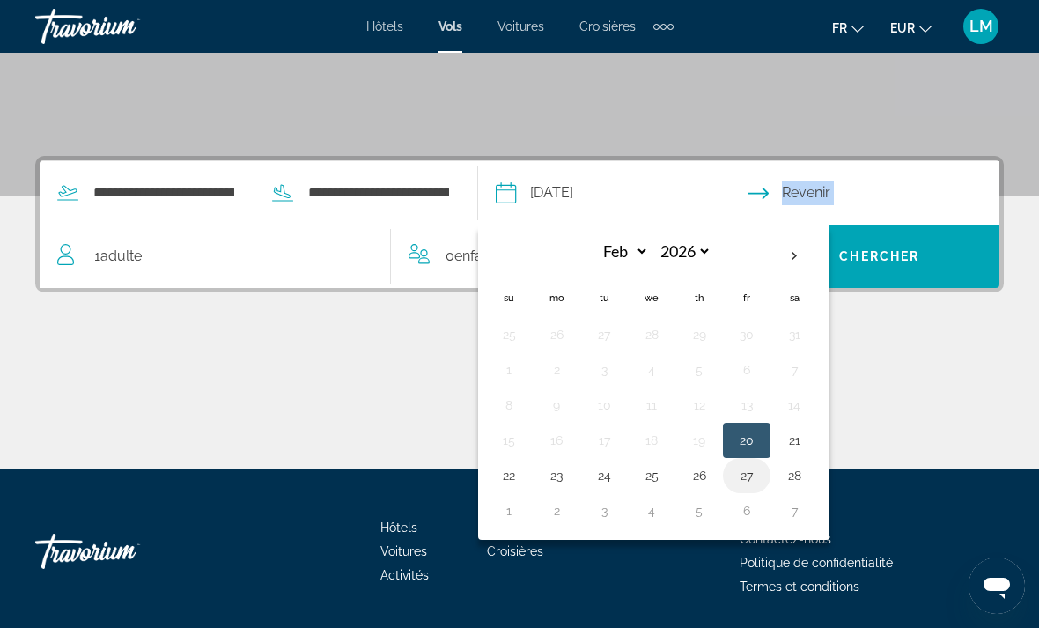
click at [761, 475] on button "27" at bounding box center [747, 475] width 28 height 25
type input "**********"
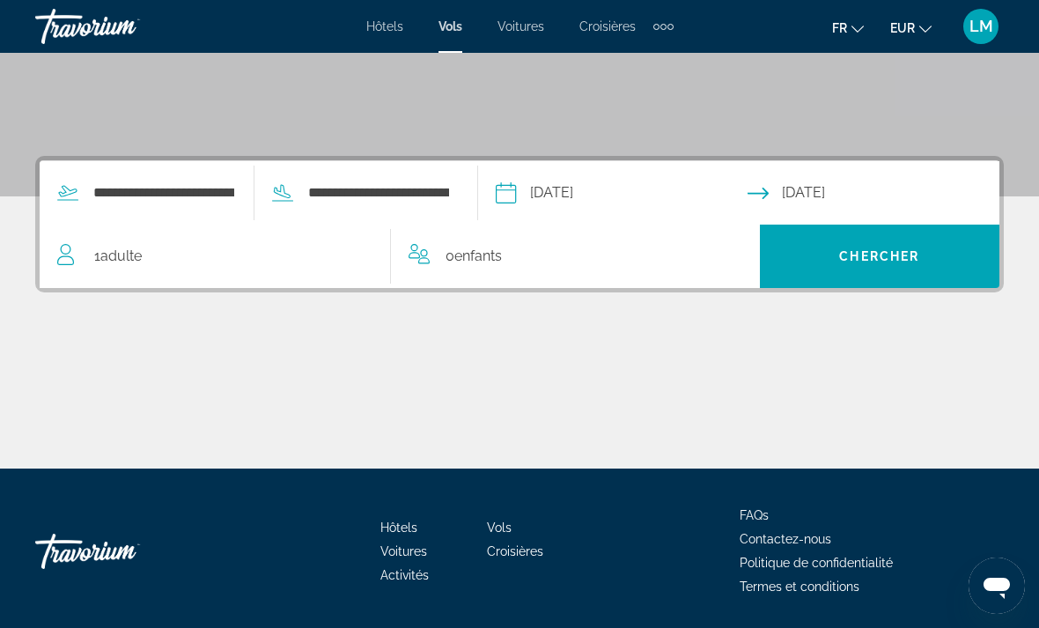
click at [174, 255] on div "1 Adulte Adultes" at bounding box center [223, 256] width 333 height 25
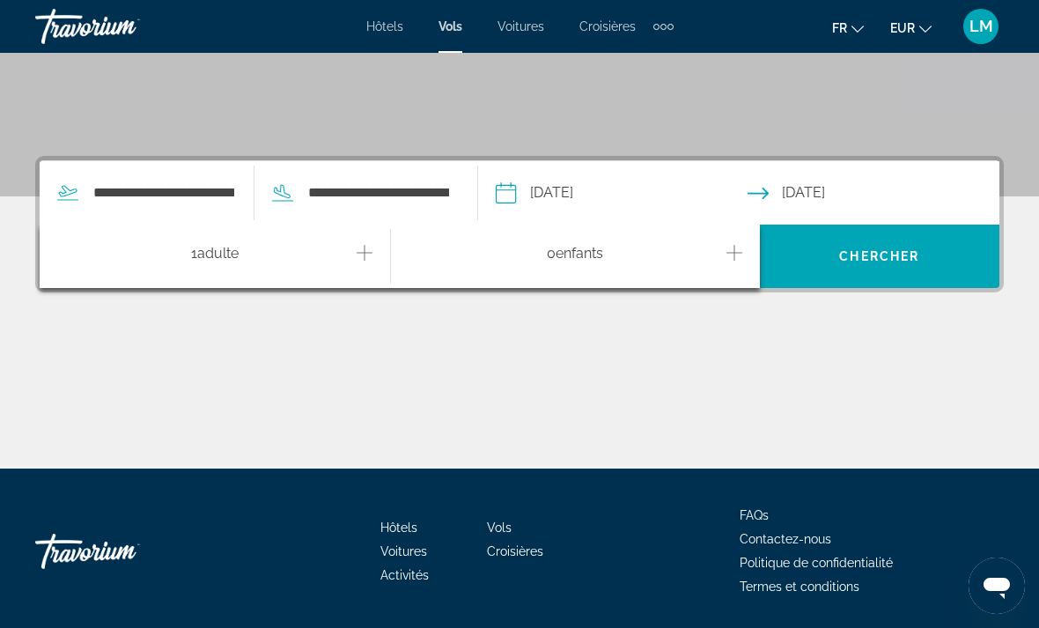
click at [372, 254] on div "1 Adulte Adultes" at bounding box center [223, 256] width 333 height 31
click at [368, 253] on icon "Increment adults" at bounding box center [365, 253] width 16 height 16
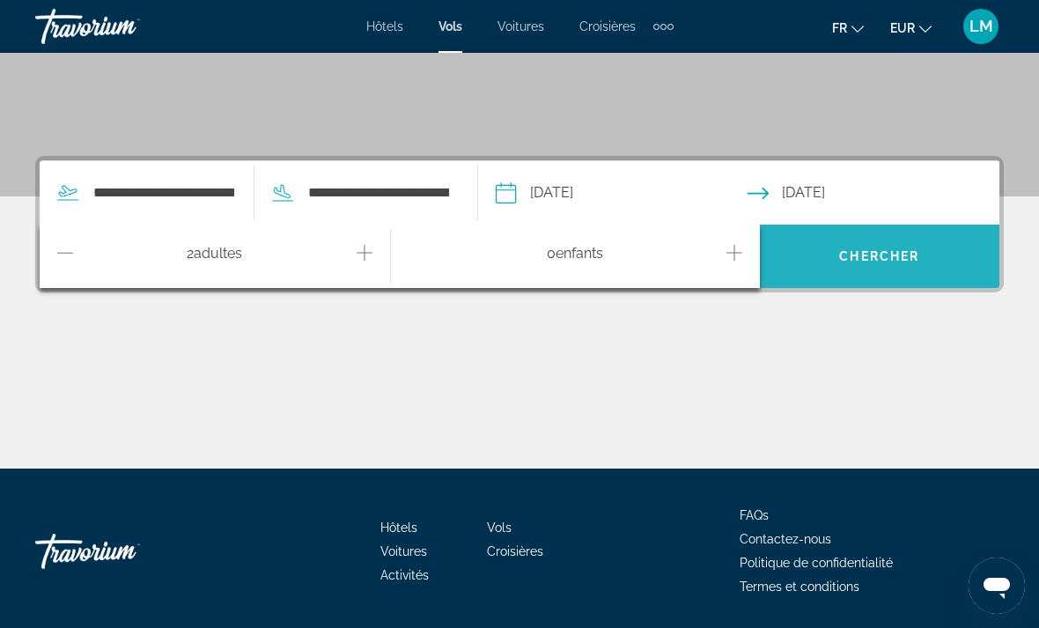
click at [915, 243] on span "Search" at bounding box center [880, 256] width 240 height 42
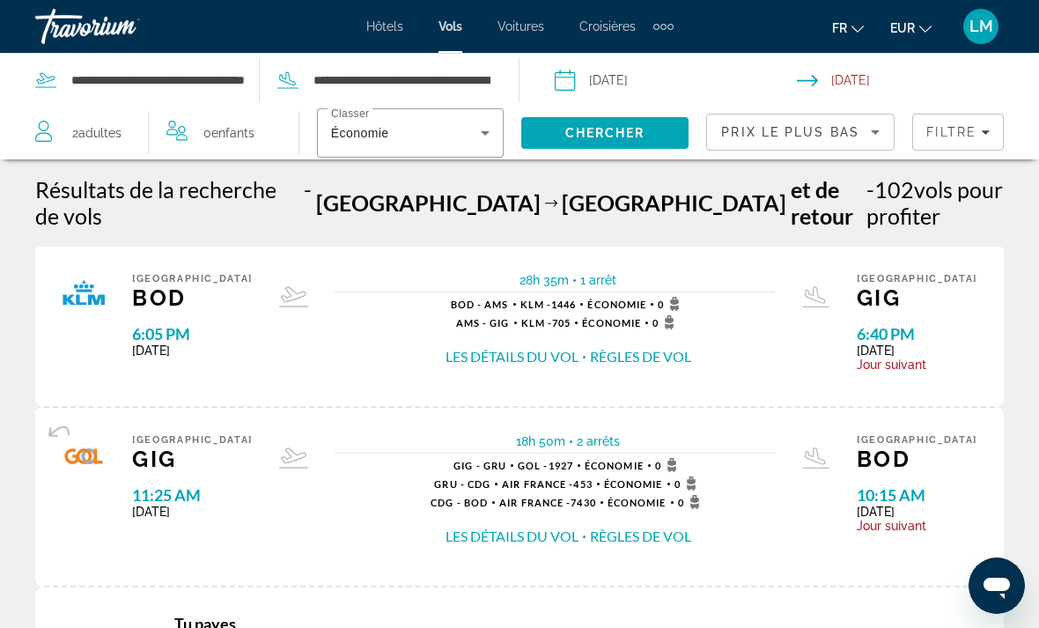
click at [663, 29] on div "Extra navigation items" at bounding box center [663, 27] width 6 height 6
click at [658, 56] on span "Activités" at bounding box center [635, 59] width 48 height 14
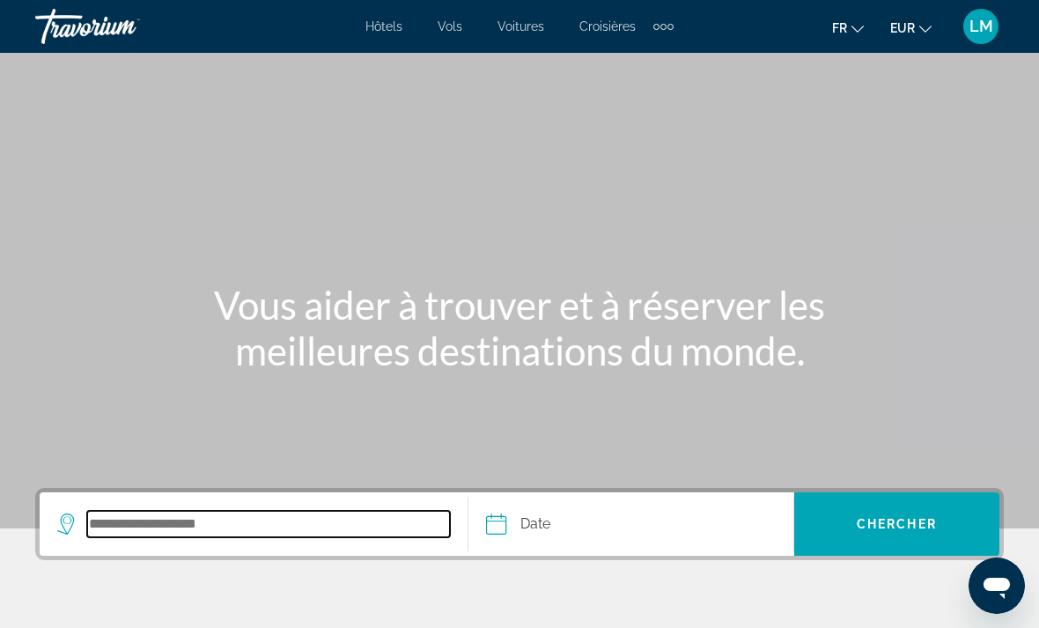
click at [229, 627] on html "Passer au contenu principal Hôtels Vols Voitures Croisières Activités Hôtels Vo…" at bounding box center [519, 314] width 1039 height 628
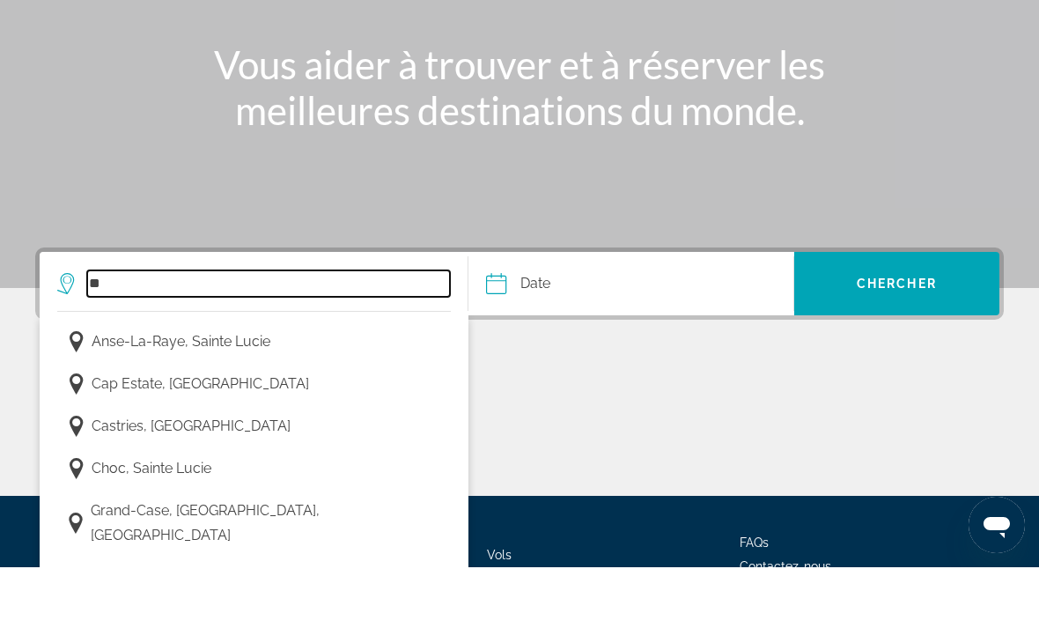
type input "*"
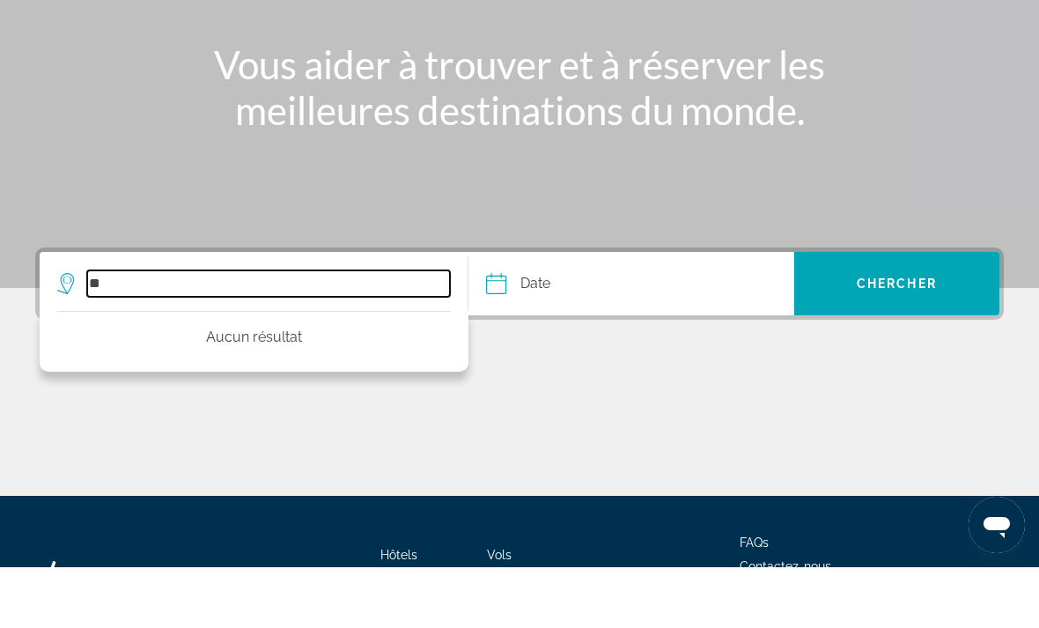
type input "*"
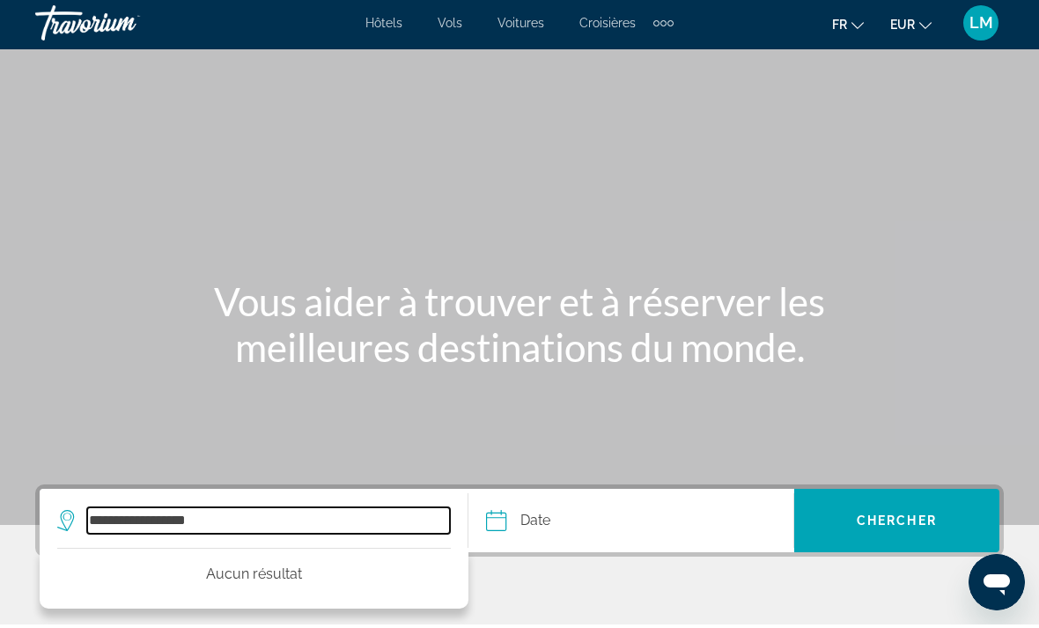
type input "**********"
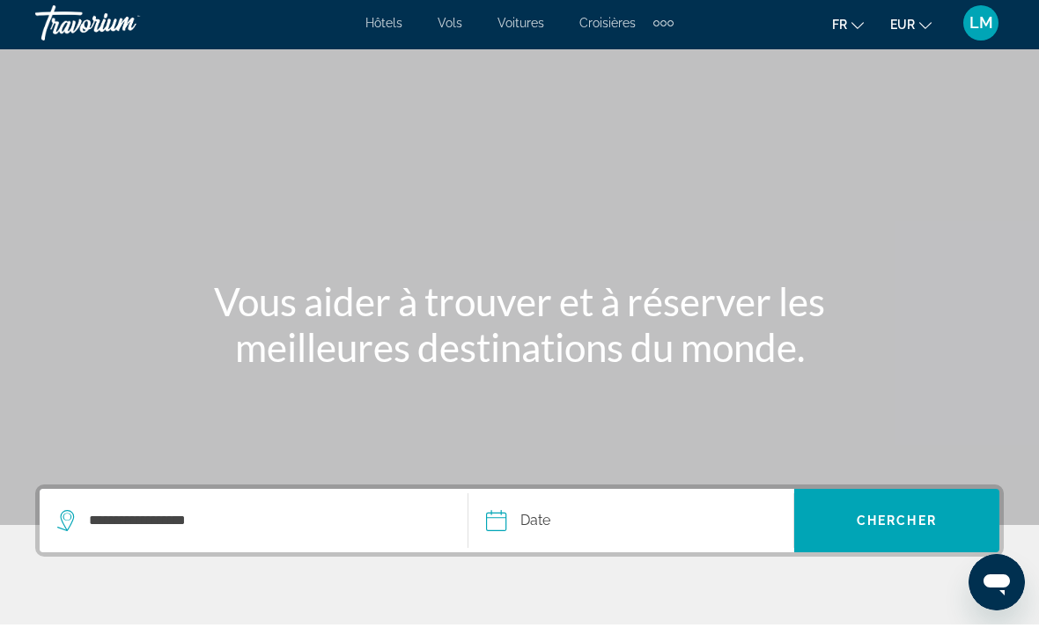
click at [394, 20] on span "Hôtels" at bounding box center [383, 26] width 37 height 14
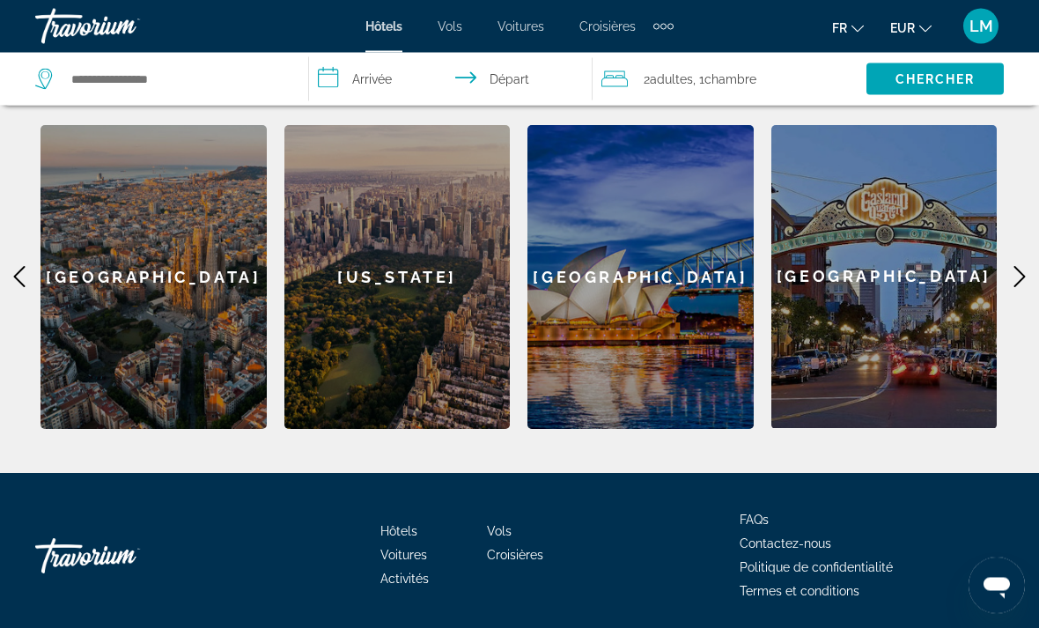
scroll to position [746, 0]
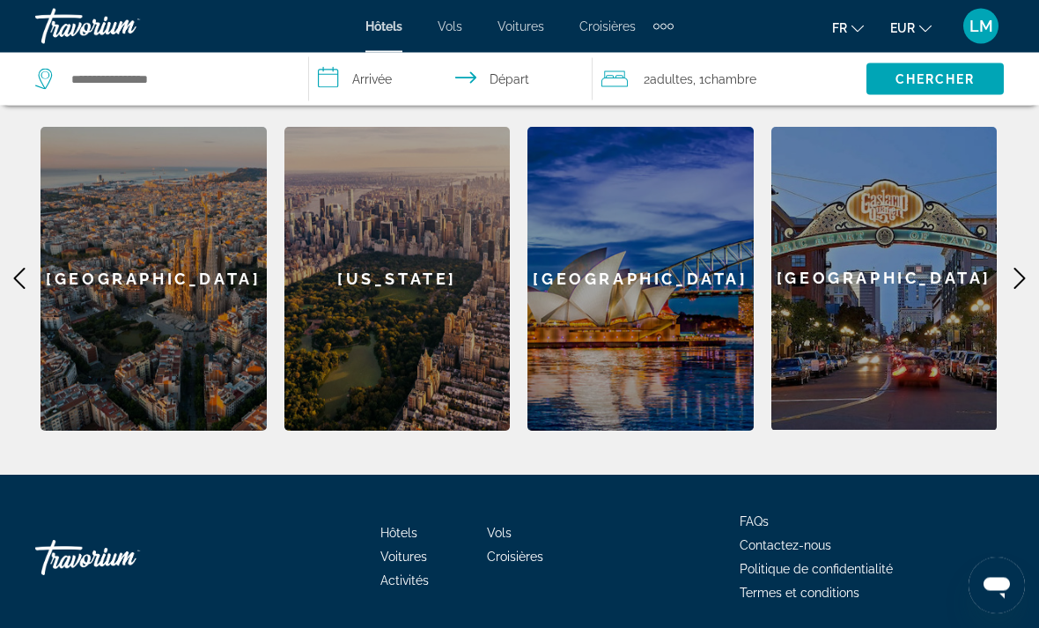
click at [1024, 275] on icon "Main content" at bounding box center [1019, 279] width 21 height 21
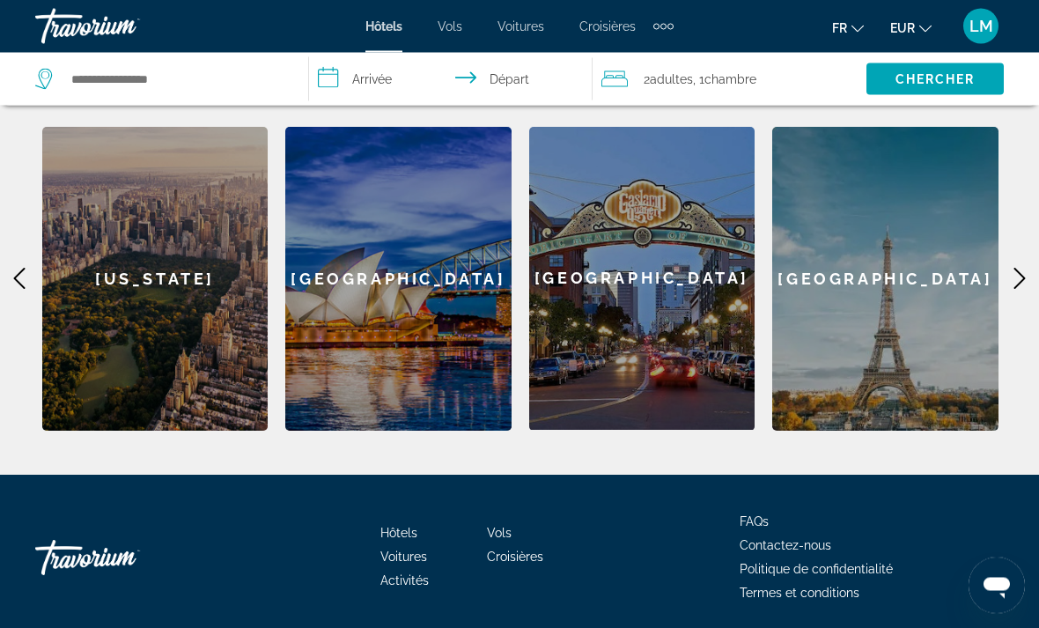
click at [1025, 276] on icon "Main content" at bounding box center [1019, 279] width 11 height 21
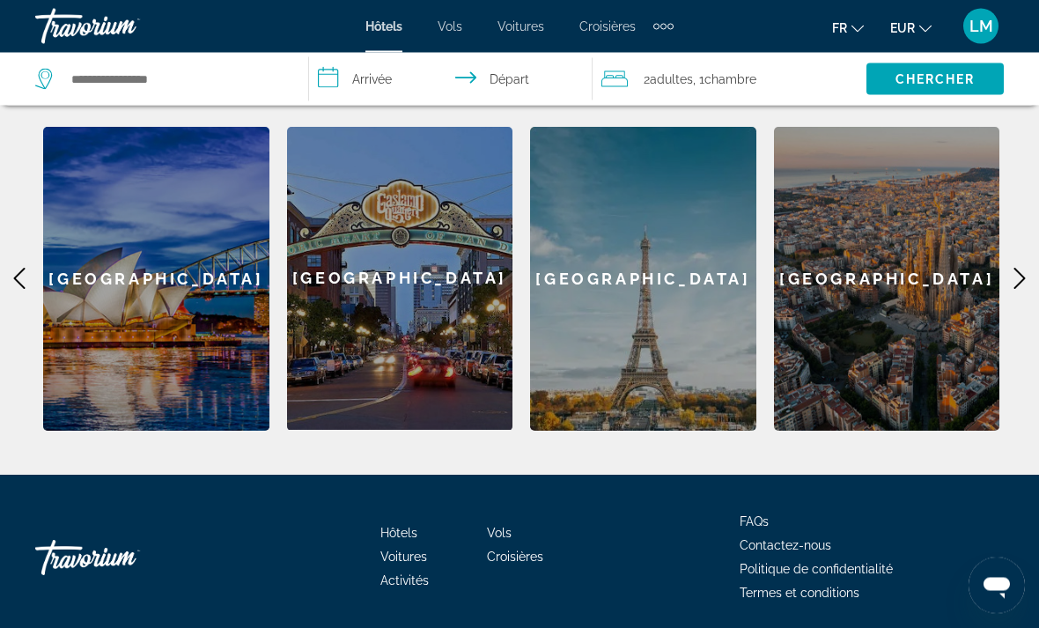
click at [1026, 276] on icon "Main content" at bounding box center [1019, 279] width 21 height 21
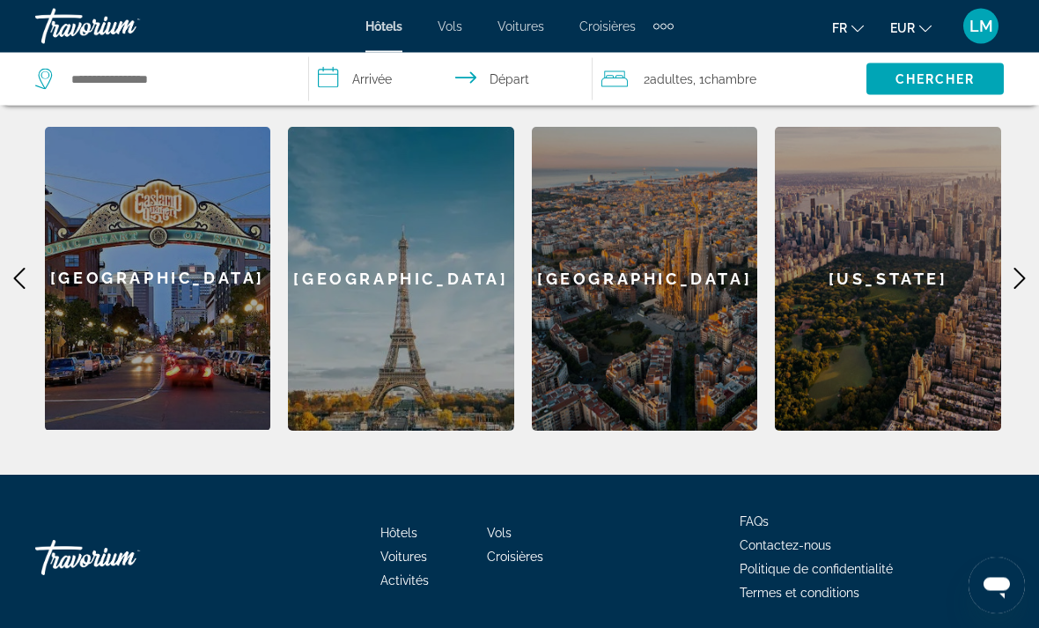
click at [1027, 276] on icon "Main content" at bounding box center [1019, 279] width 21 height 21
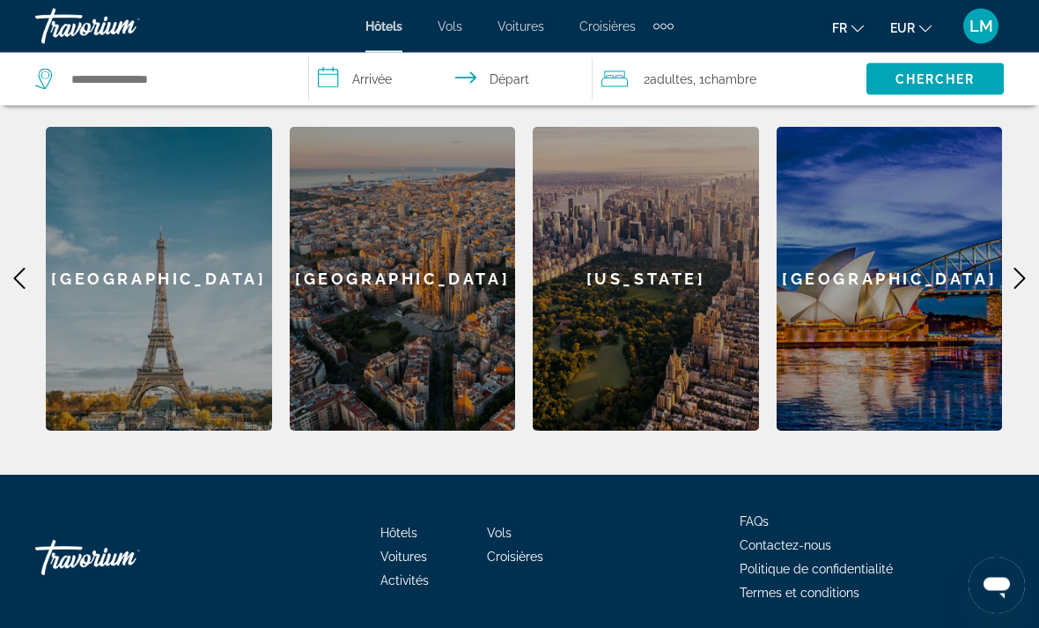
click at [1027, 276] on icon "Main content" at bounding box center [1019, 279] width 21 height 21
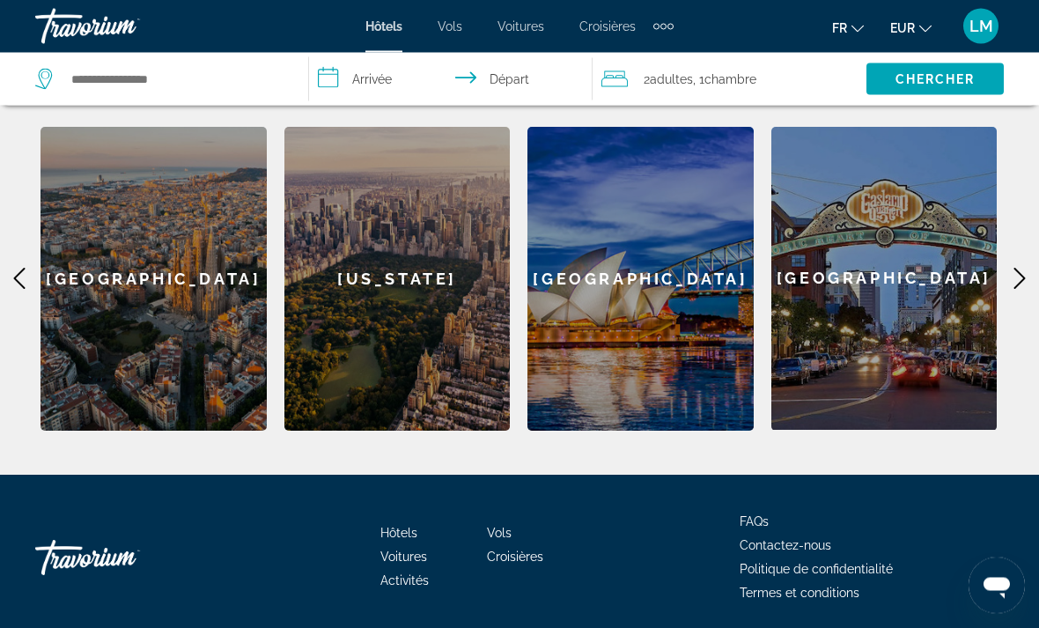
click at [1027, 276] on icon "Main content" at bounding box center [1019, 279] width 21 height 21
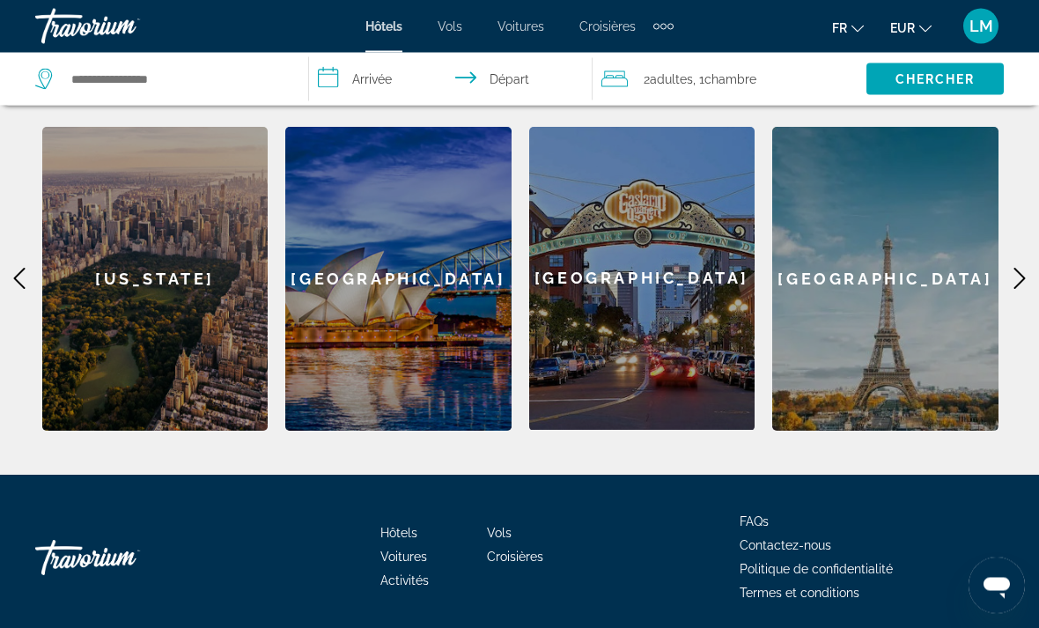
click at [1027, 276] on icon "Main content" at bounding box center [1019, 279] width 21 height 21
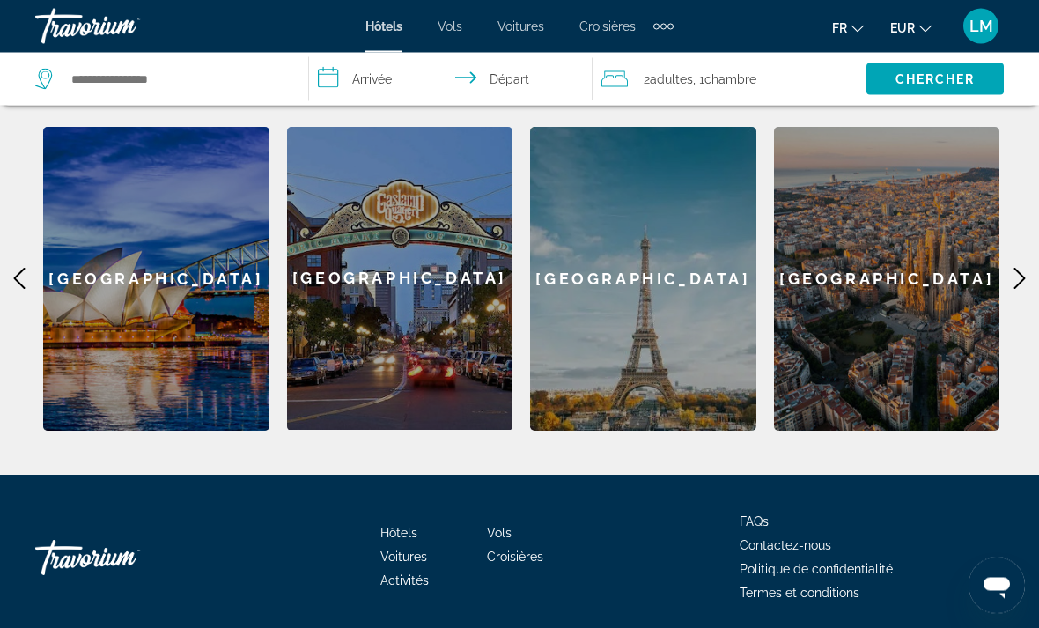
click at [1027, 276] on icon "Main content" at bounding box center [1019, 279] width 21 height 21
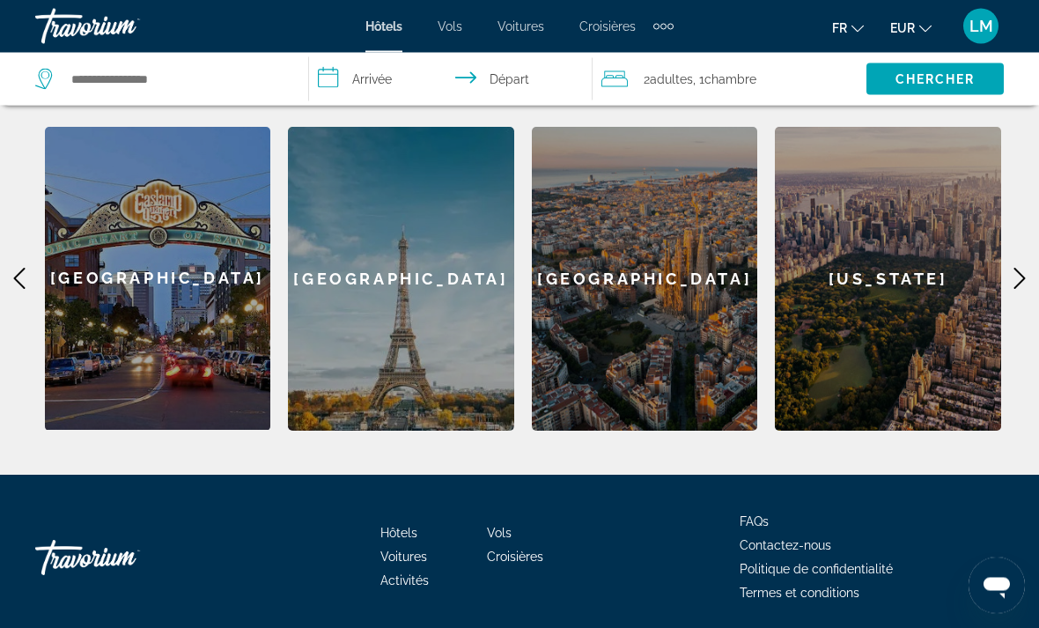
click at [1027, 276] on icon "Main content" at bounding box center [1019, 279] width 21 height 21
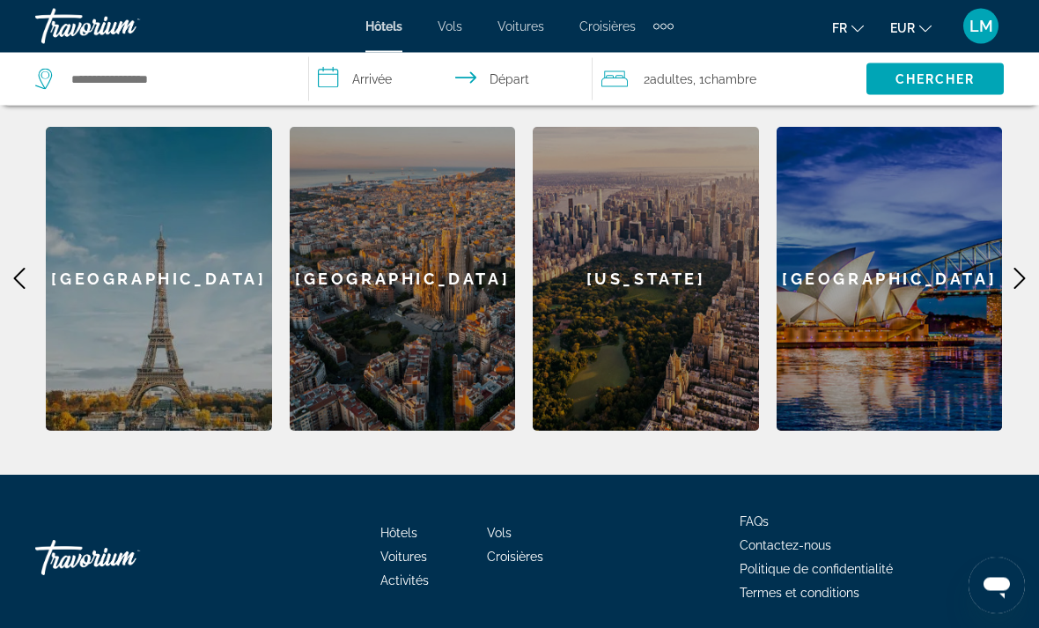
click at [424, 244] on div "[GEOGRAPHIC_DATA]" at bounding box center [403, 280] width 226 height 304
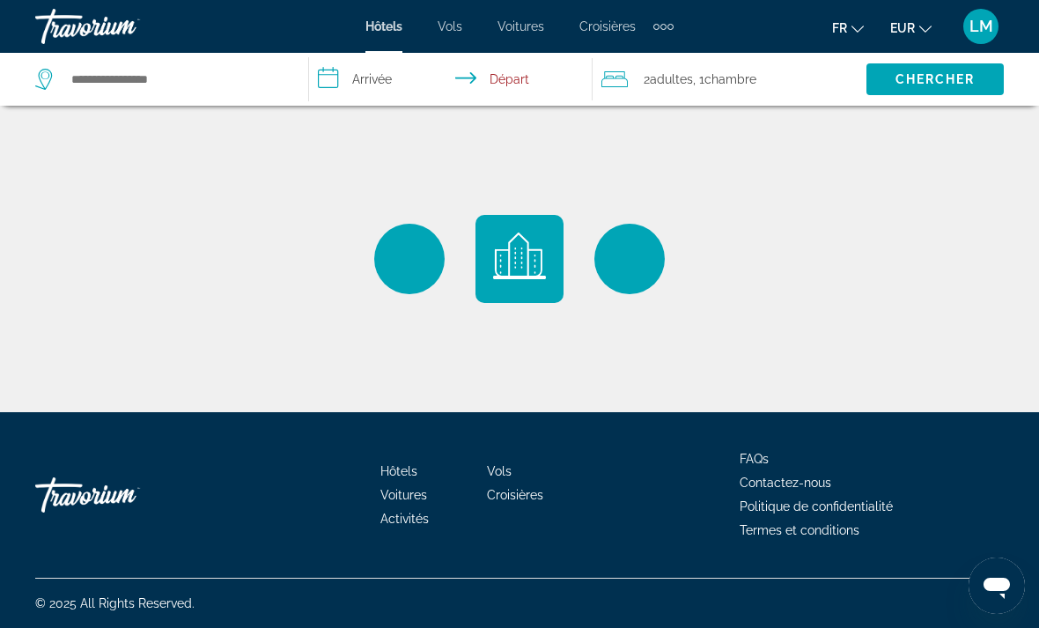
type input "**********"
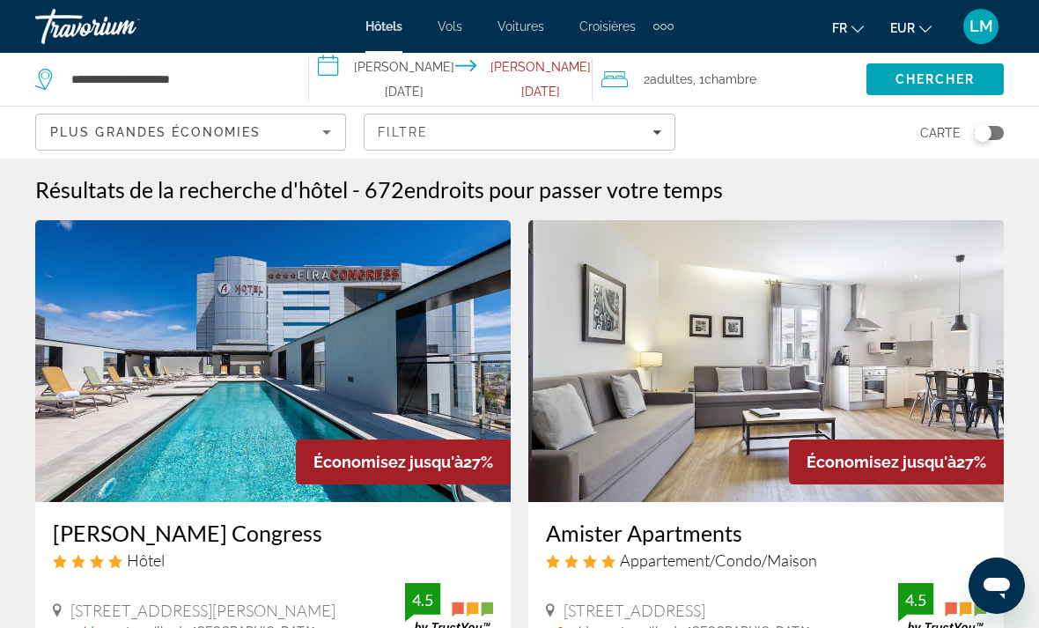
click at [994, 26] on div "LM" at bounding box center [980, 26] width 35 height 35
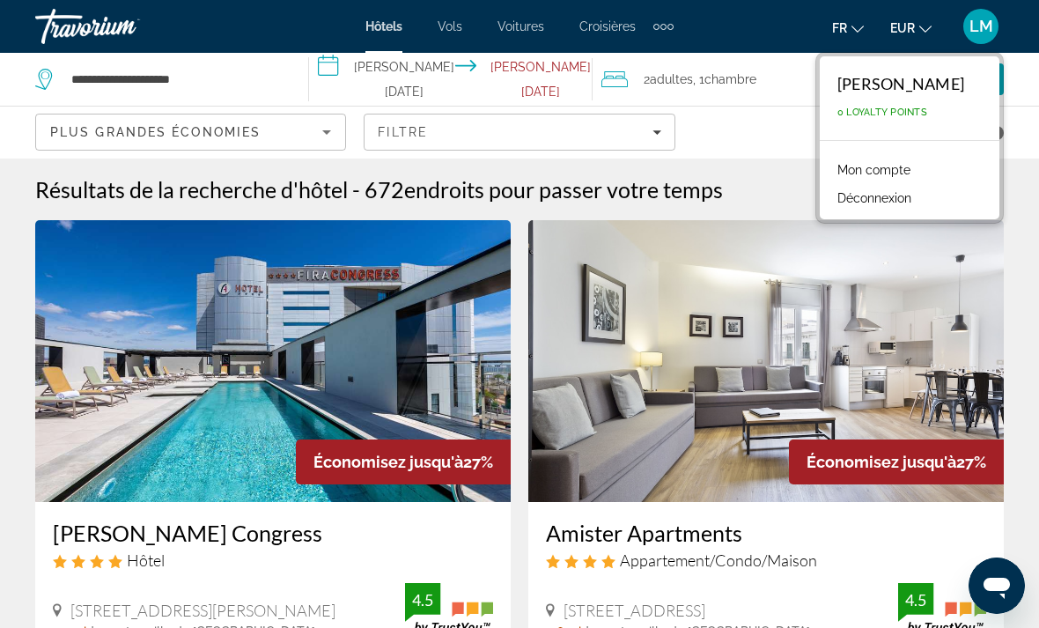
click at [915, 113] on span "0 Loyalty Points" at bounding box center [882, 112] width 90 height 11
click at [907, 168] on link "Mon compte" at bounding box center [873, 169] width 91 height 23
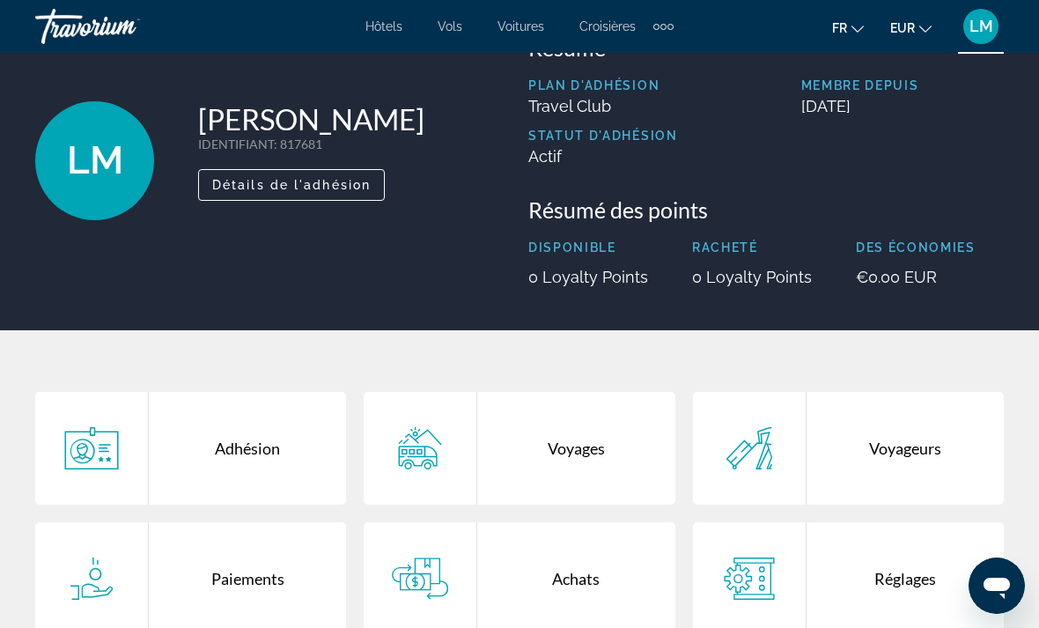
scroll to position [77, 0]
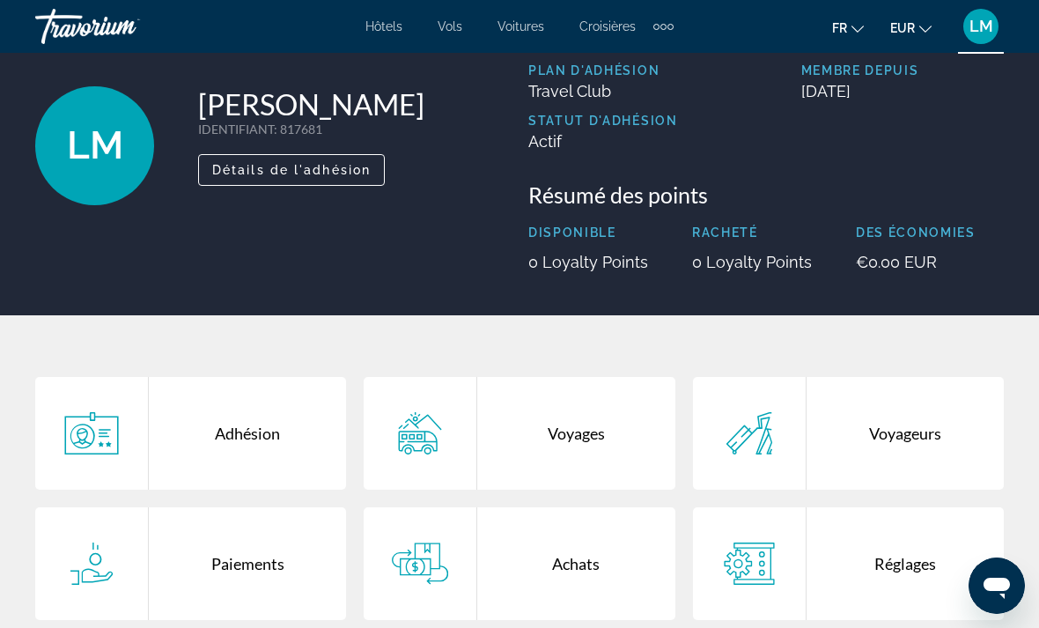
click at [291, 437] on div "Adhésion" at bounding box center [247, 433] width 197 height 113
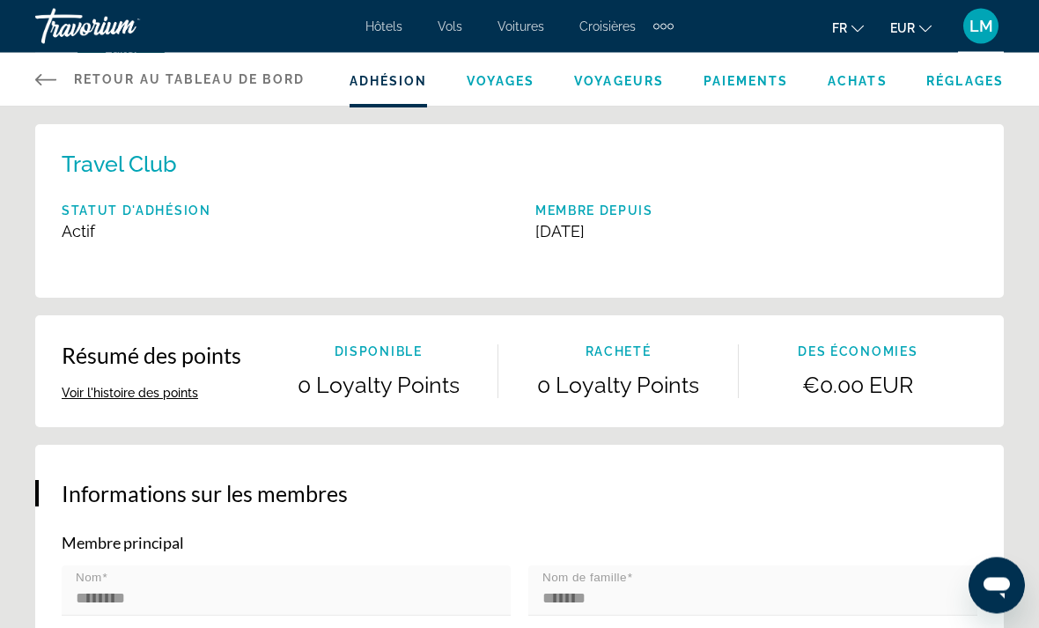
scroll to position [198, 0]
click at [183, 396] on button "Voir l'histoire des points" at bounding box center [130, 393] width 136 height 16
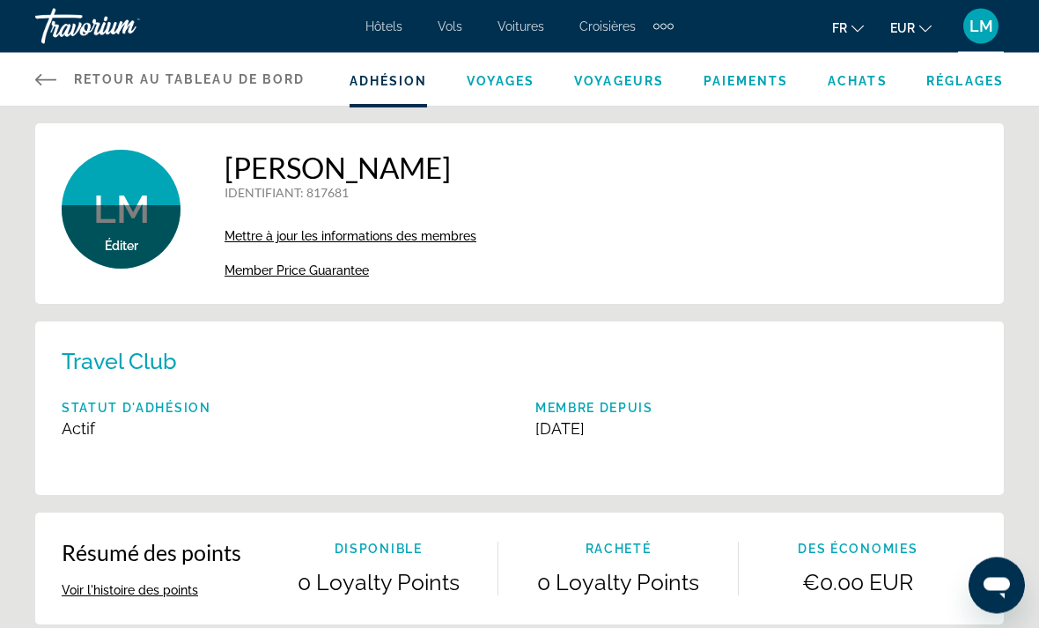
scroll to position [0, 0]
click at [870, 86] on span "Achats" at bounding box center [858, 81] width 60 height 14
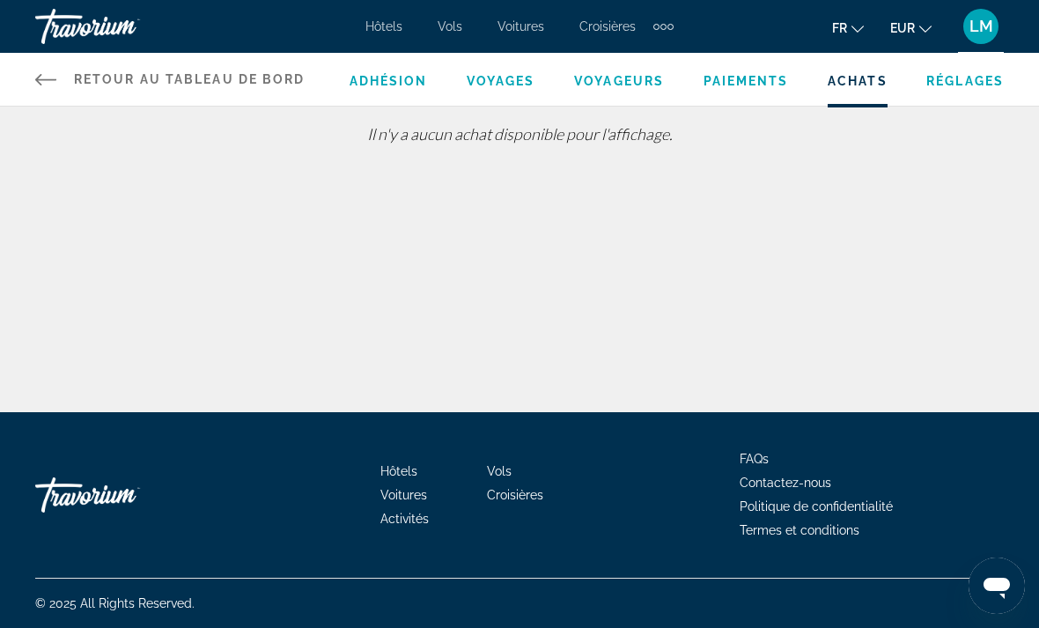
click at [992, 26] on span "LM" at bounding box center [981, 27] width 24 height 18
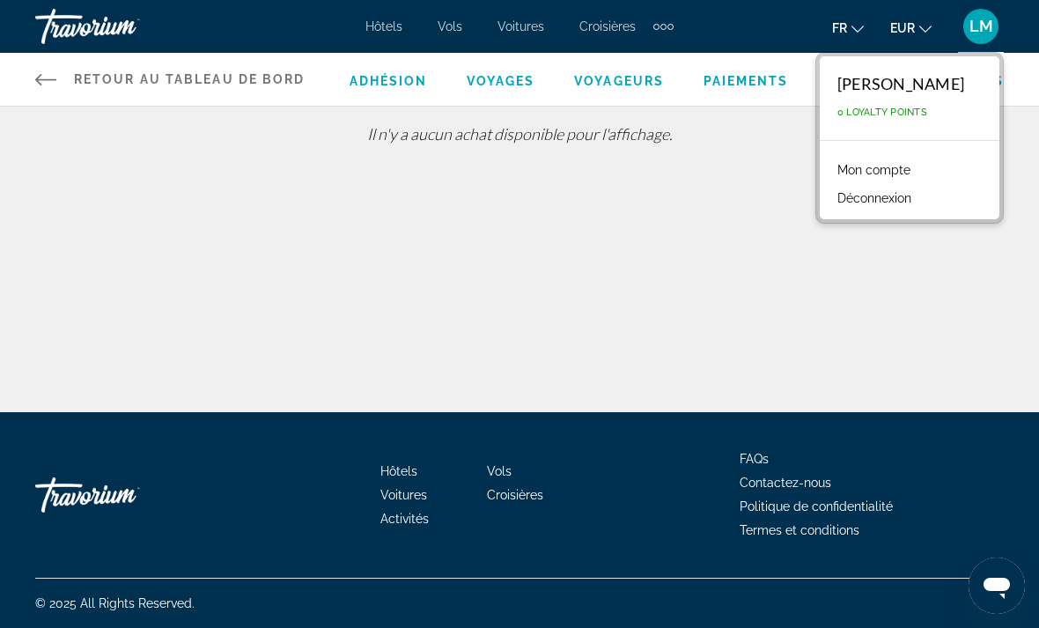
click at [893, 92] on div "[PERSON_NAME]" at bounding box center [900, 83] width 127 height 19
click at [907, 175] on link "Mon compte" at bounding box center [873, 169] width 91 height 23
